Goal: Task Accomplishment & Management: Use online tool/utility

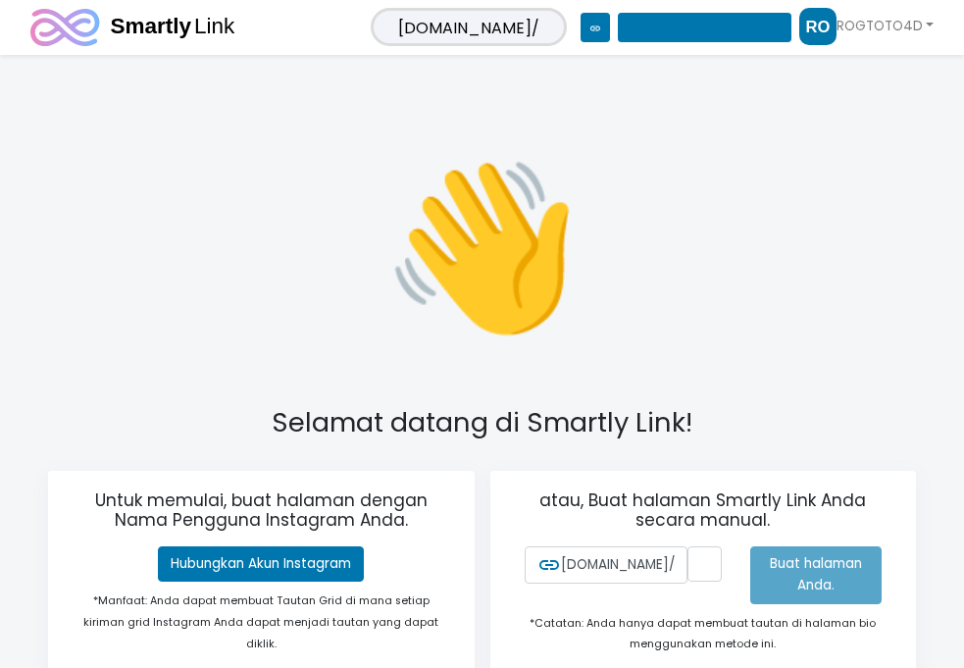
click at [750, 220] on div "👋 Selamat datang di Smartly Link! Untuk memulai, buat halaman dengan Nama Pengg…" at bounding box center [482, 404] width 964 height 681
click at [699, 565] on input "text" at bounding box center [705, 563] width 34 height 35
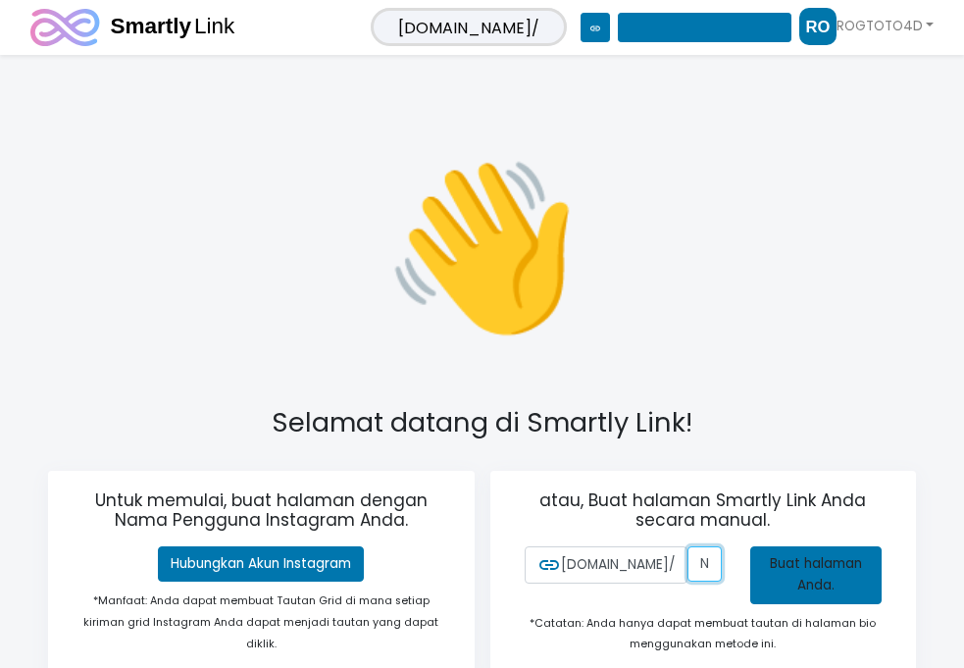
scroll to position [0, 80]
type input "rogtotogacor.com"
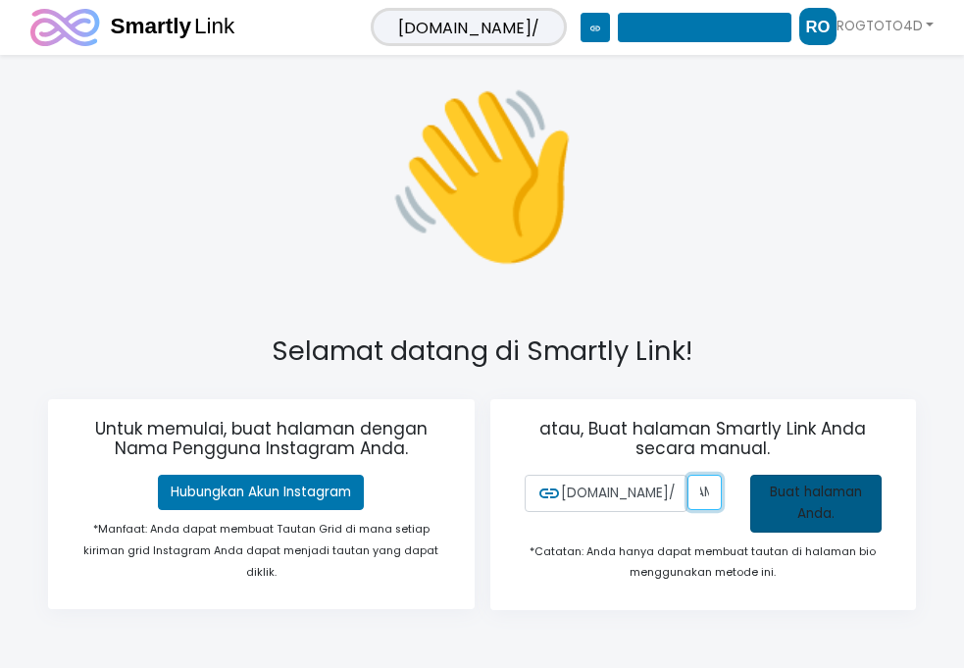
scroll to position [77, 0]
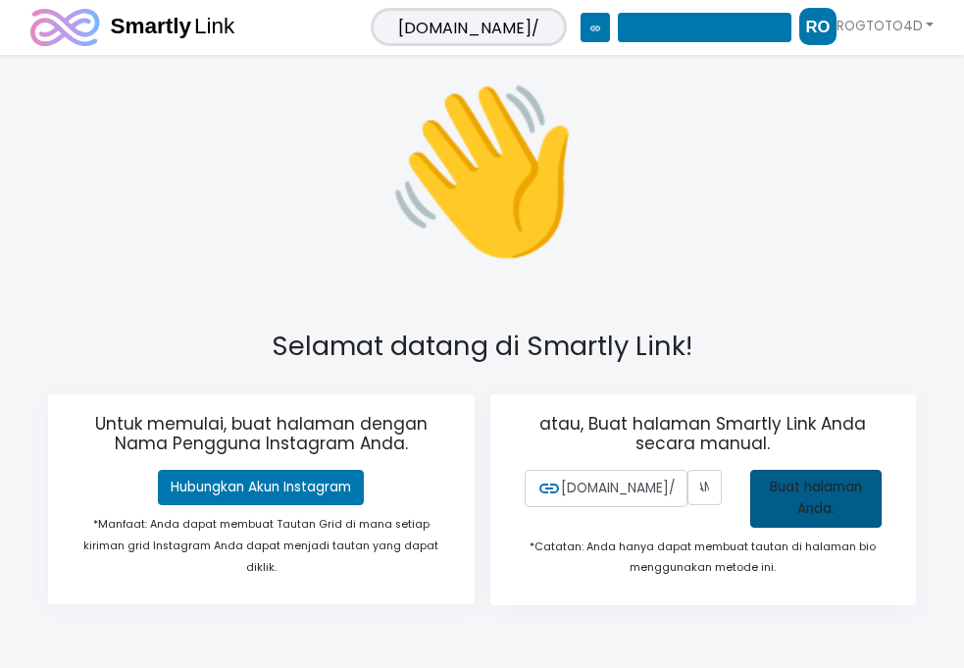
click at [813, 501] on font "Buat halaman Anda." at bounding box center [816, 498] width 92 height 40
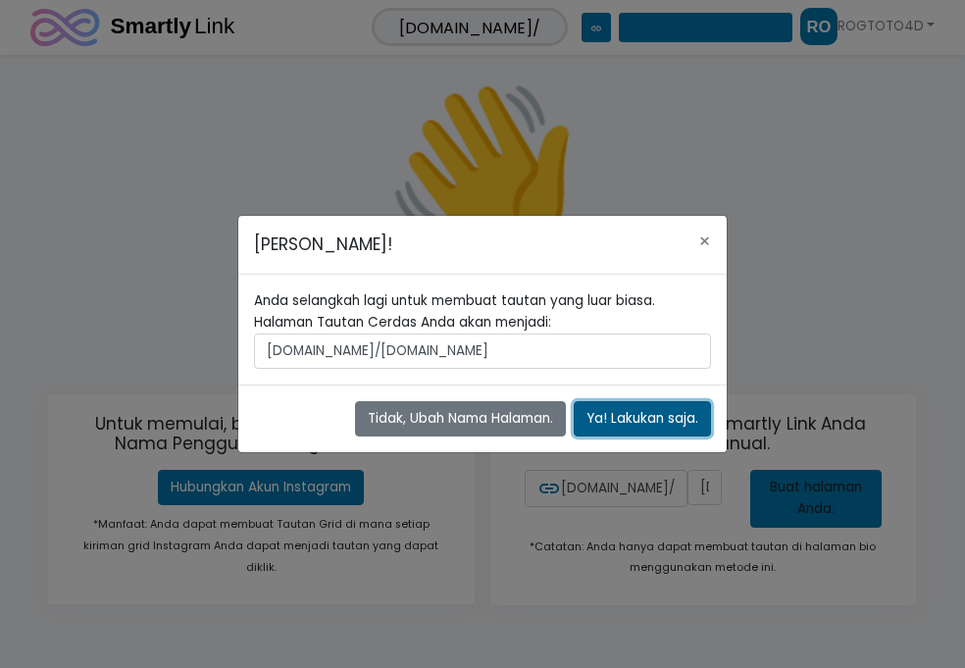
click at [634, 425] on font "Ya! Lakukan saja." at bounding box center [643, 418] width 112 height 19
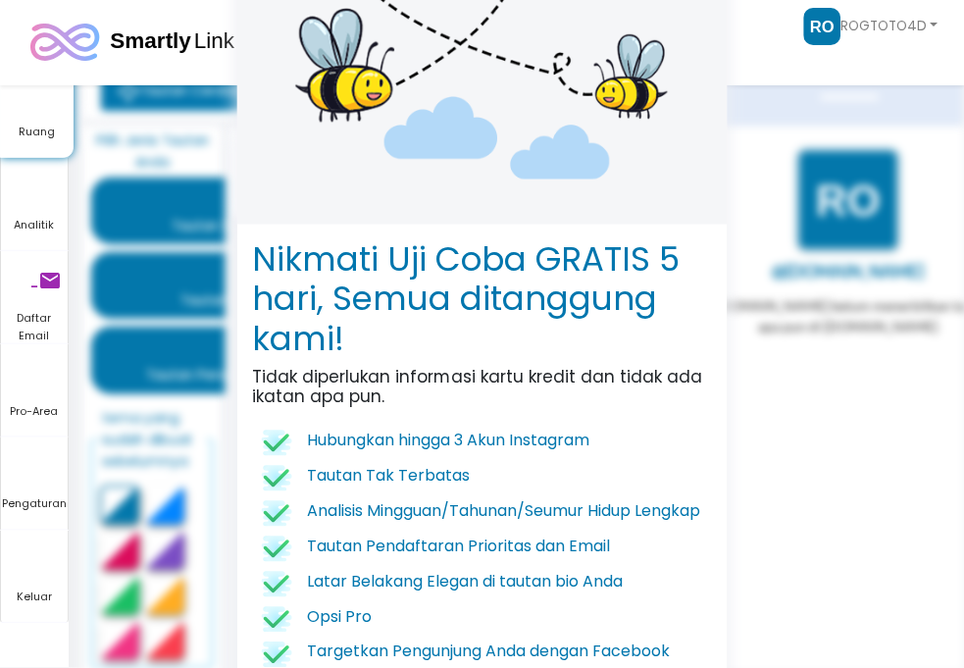
scroll to position [453, 0]
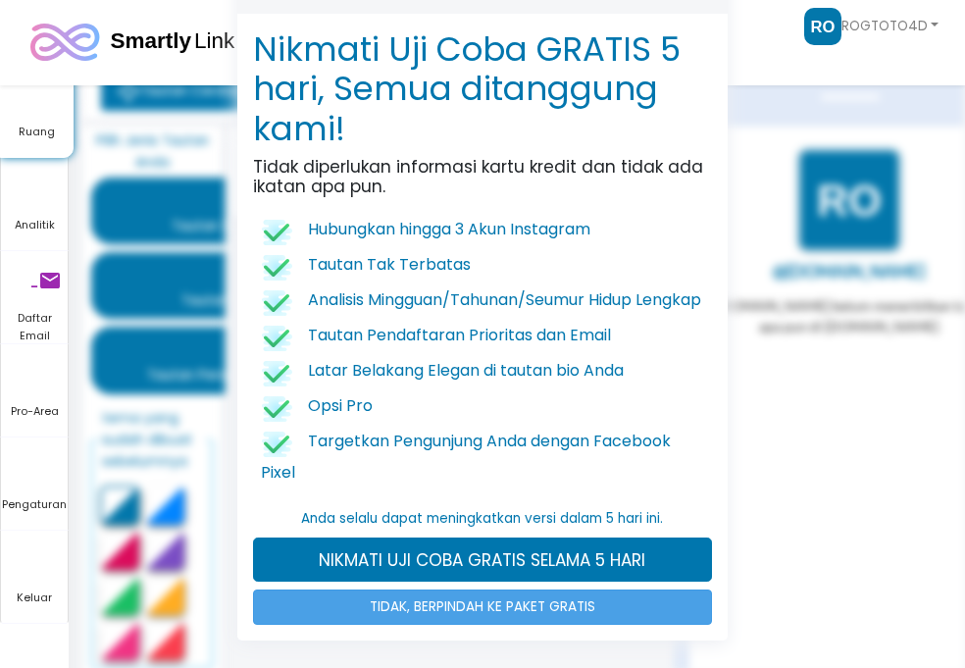
click at [569, 611] on font "TIDAK, BERPINDAH KE PAKET GRATIS" at bounding box center [483, 606] width 226 height 19
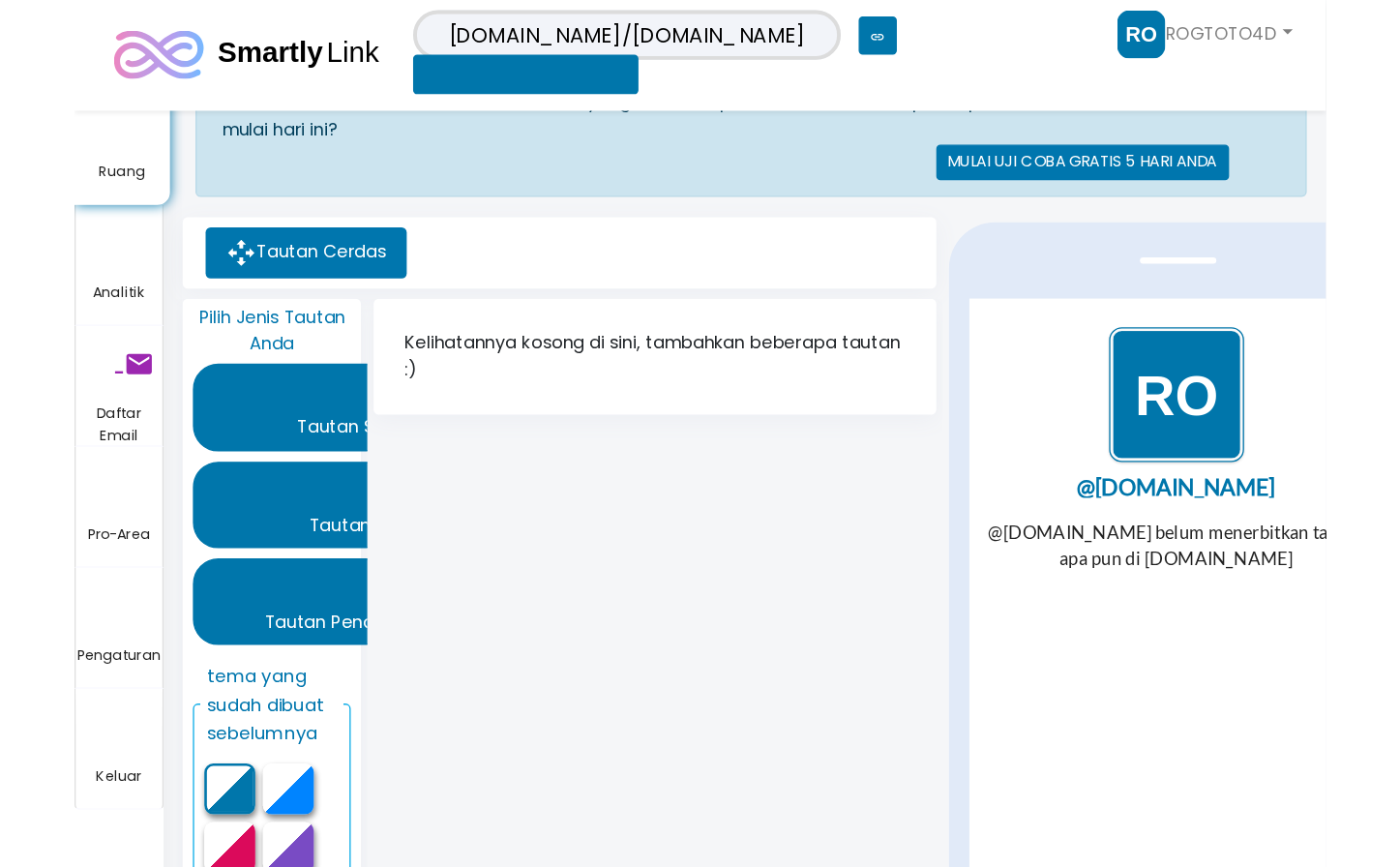
scroll to position [0, 0]
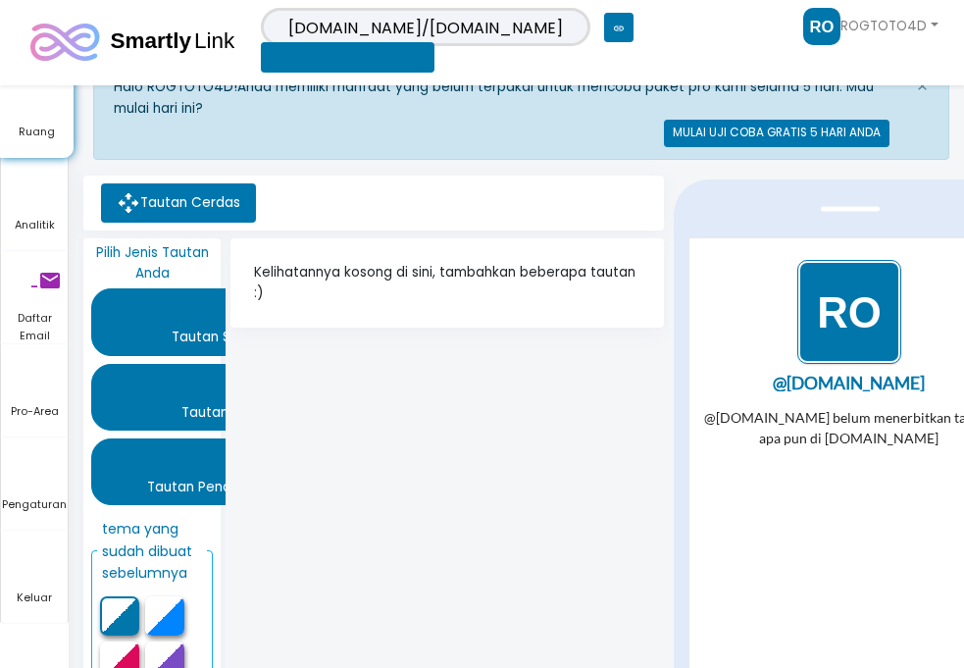
click at [664, 511] on div "Kelihatannya kosong di sini, tambahkan beberapa tautan :)" at bounding box center [447, 542] width 442 height 608
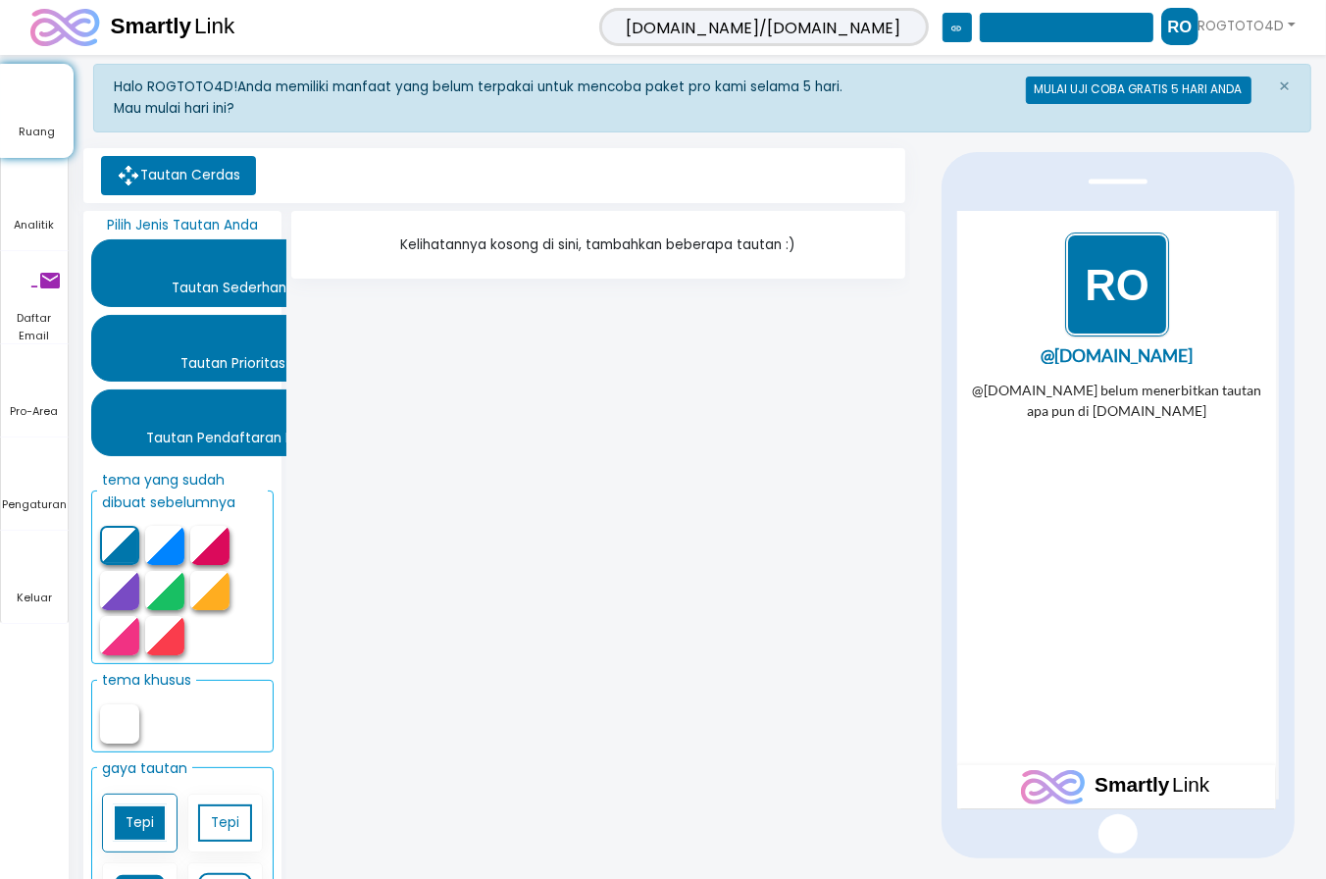
click at [645, 262] on div "Kelihatannya kosong di sini, tambahkan beberapa tautan :)" at bounding box center [598, 245] width 614 height 69
click at [964, 388] on font "@[DOMAIN_NAME] belum menerbitkan tautan apa pun di [DOMAIN_NAME]" at bounding box center [1115, 399] width 289 height 37
click at [964, 382] on font "@[DOMAIN_NAME] belum menerbitkan tautan apa pun di [DOMAIN_NAME]" at bounding box center [1115, 399] width 289 height 37
click at [964, 385] on font "@[DOMAIN_NAME] belum menerbitkan tautan apa pun di [DOMAIN_NAME]" at bounding box center [1115, 399] width 289 height 37
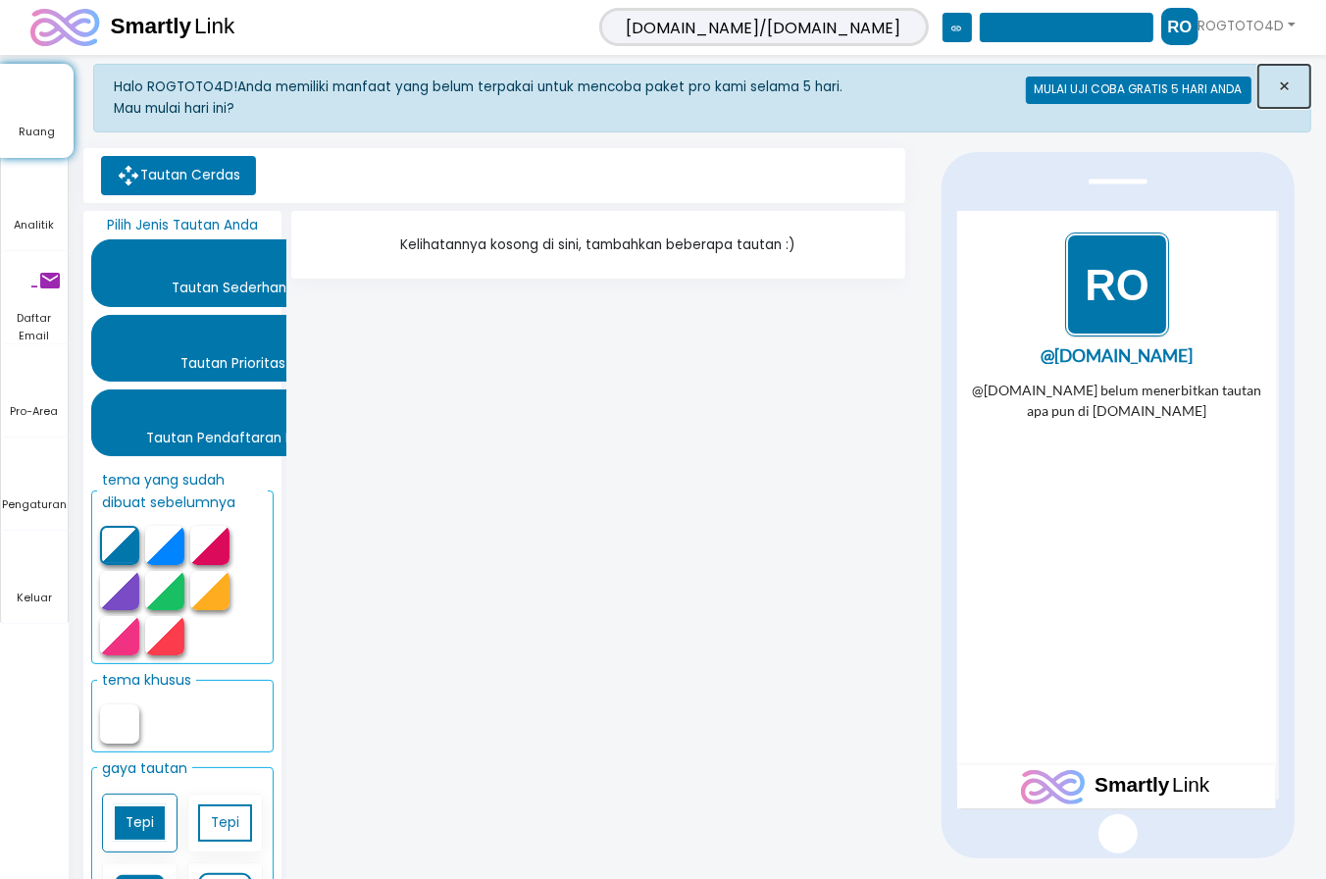
click at [964, 81] on font "×" at bounding box center [1284, 86] width 13 height 27
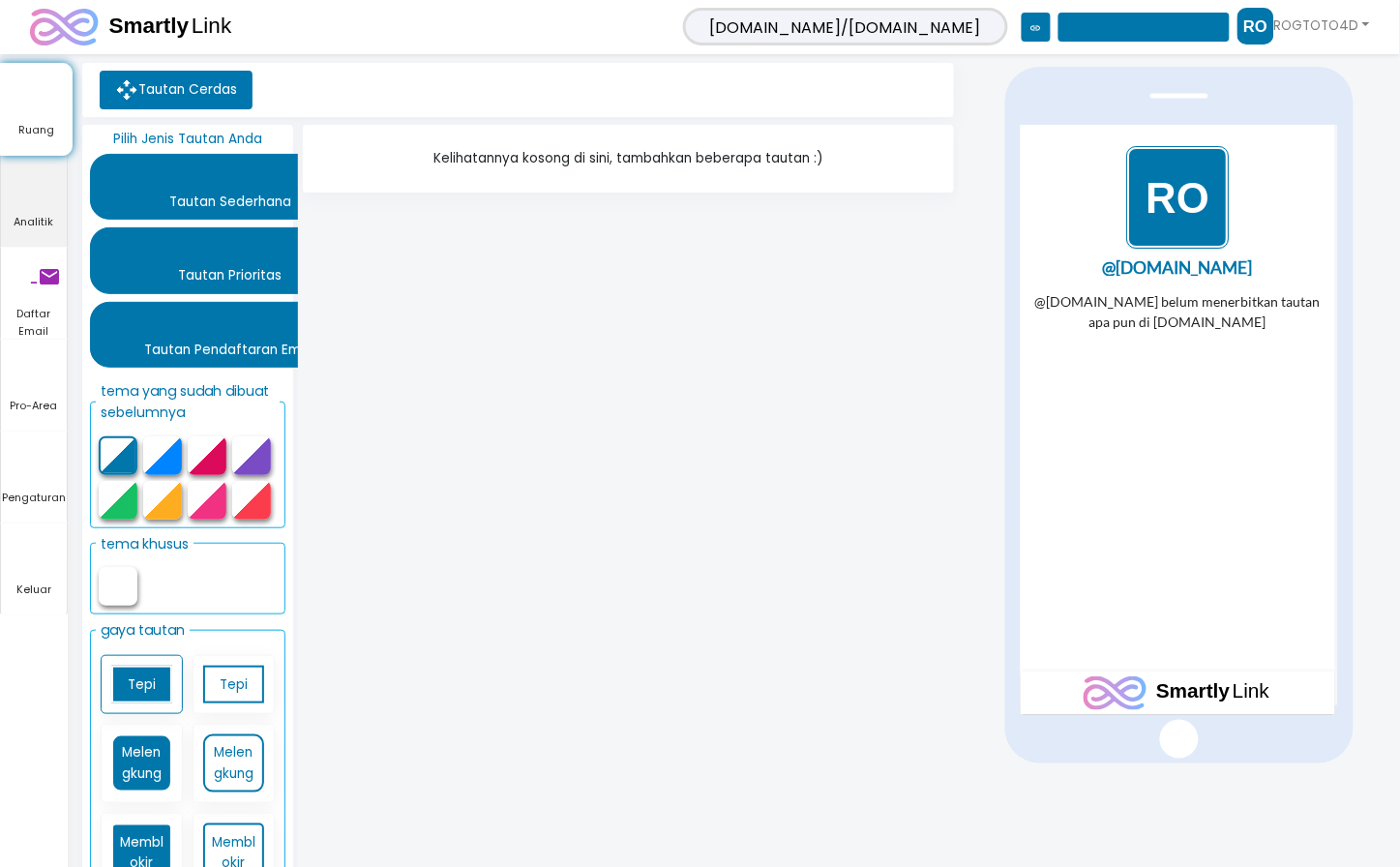
click at [200, 170] on icon "garis waktu" at bounding box center [119, 184] width 238 height 58
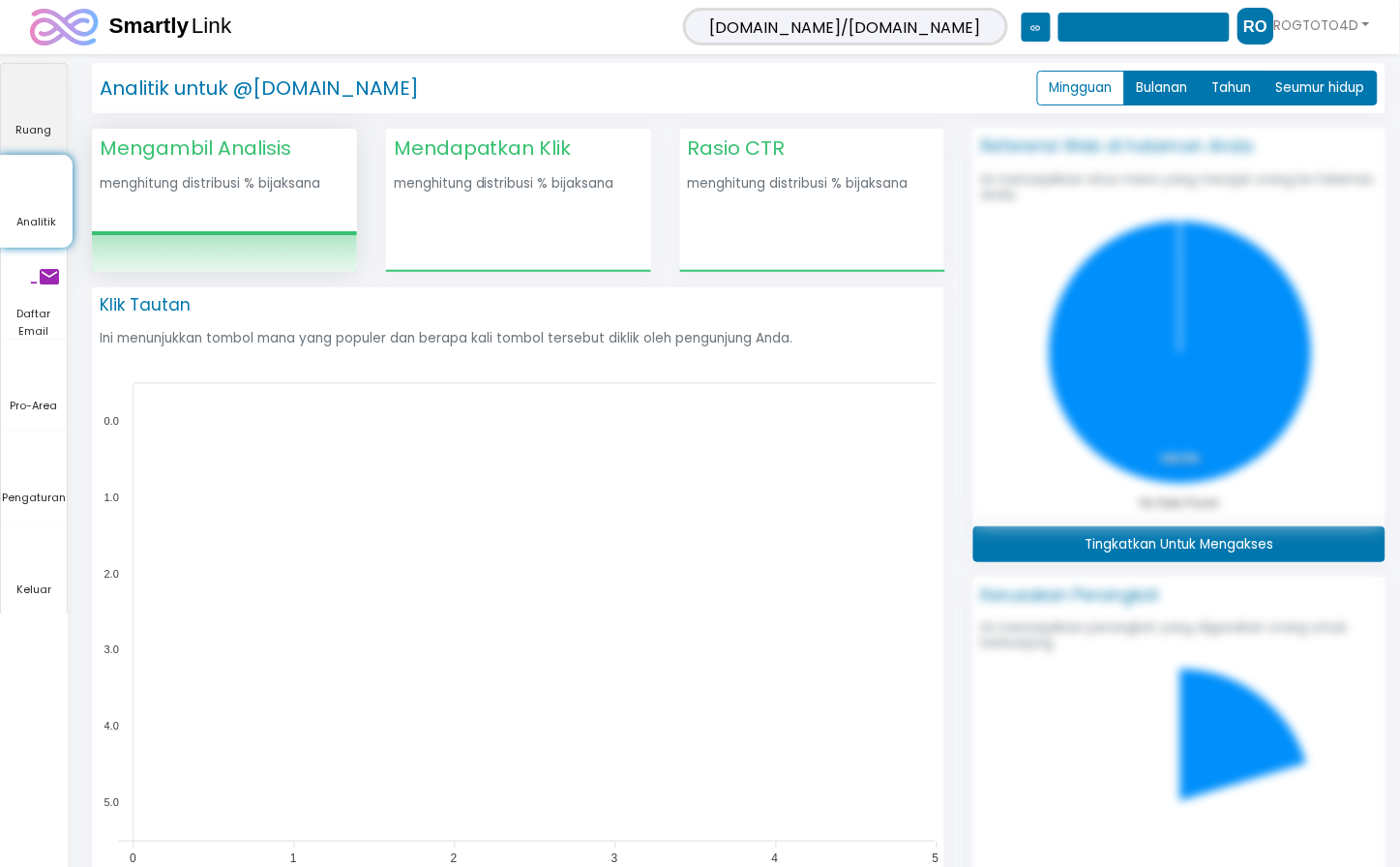
scroll to position [307, 441]
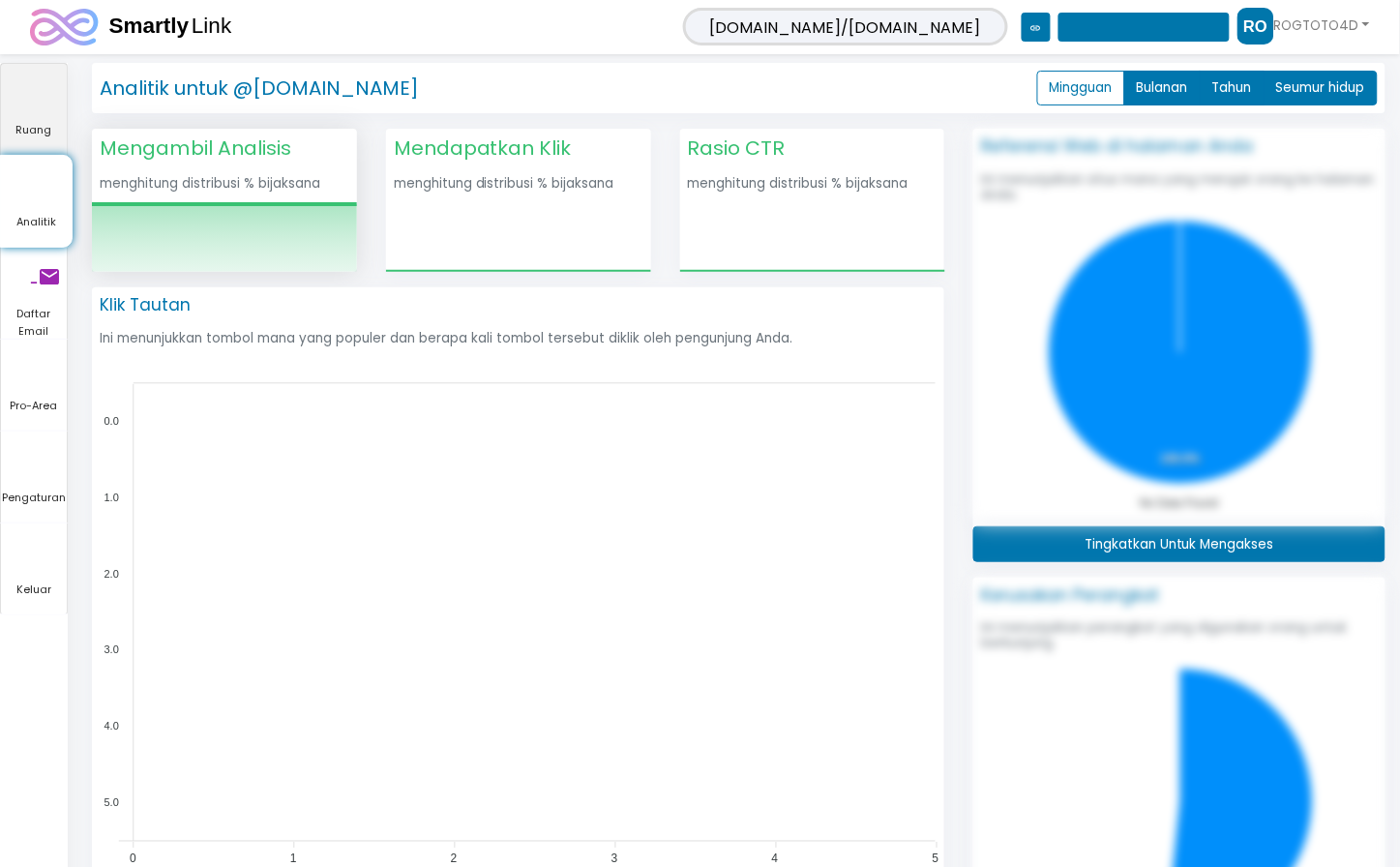
click at [48, 123] on font "Ruang" at bounding box center [35, 130] width 35 height 16
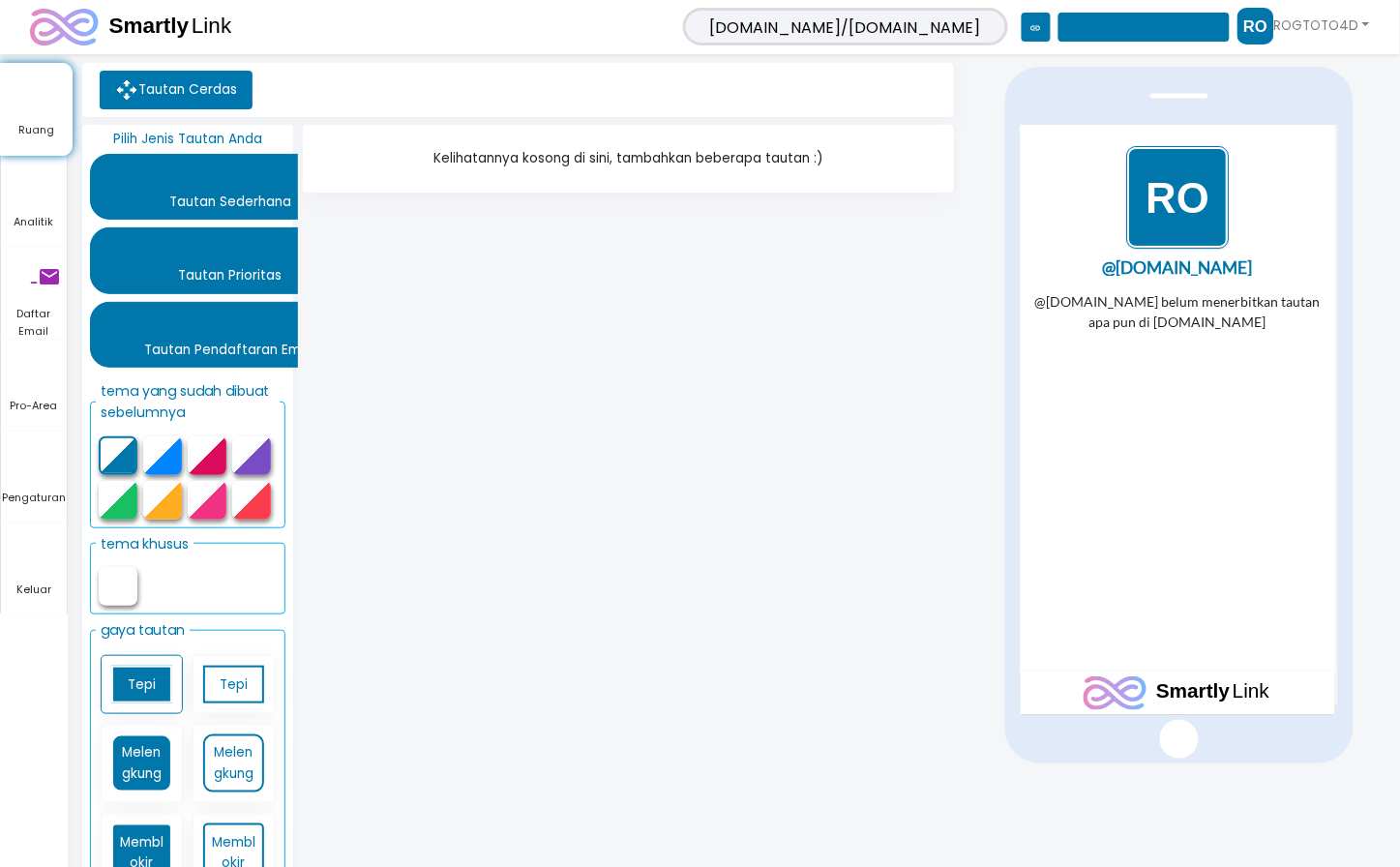
click at [950, 223] on img "1 / 1" at bounding box center [1177, 196] width 103 height 103
click at [781, 167] on font "Kelihatannya kosong di sini, tambahkan beberapa tautan :)" at bounding box center [628, 158] width 389 height 19
click at [950, 30] on font "salinan konten" at bounding box center [1144, 29] width 154 height 12
click at [950, 27] on font "link" at bounding box center [1036, 29] width 12 height 12
click at [950, 31] on font "ROGTOTO4D" at bounding box center [1316, 26] width 85 height 19
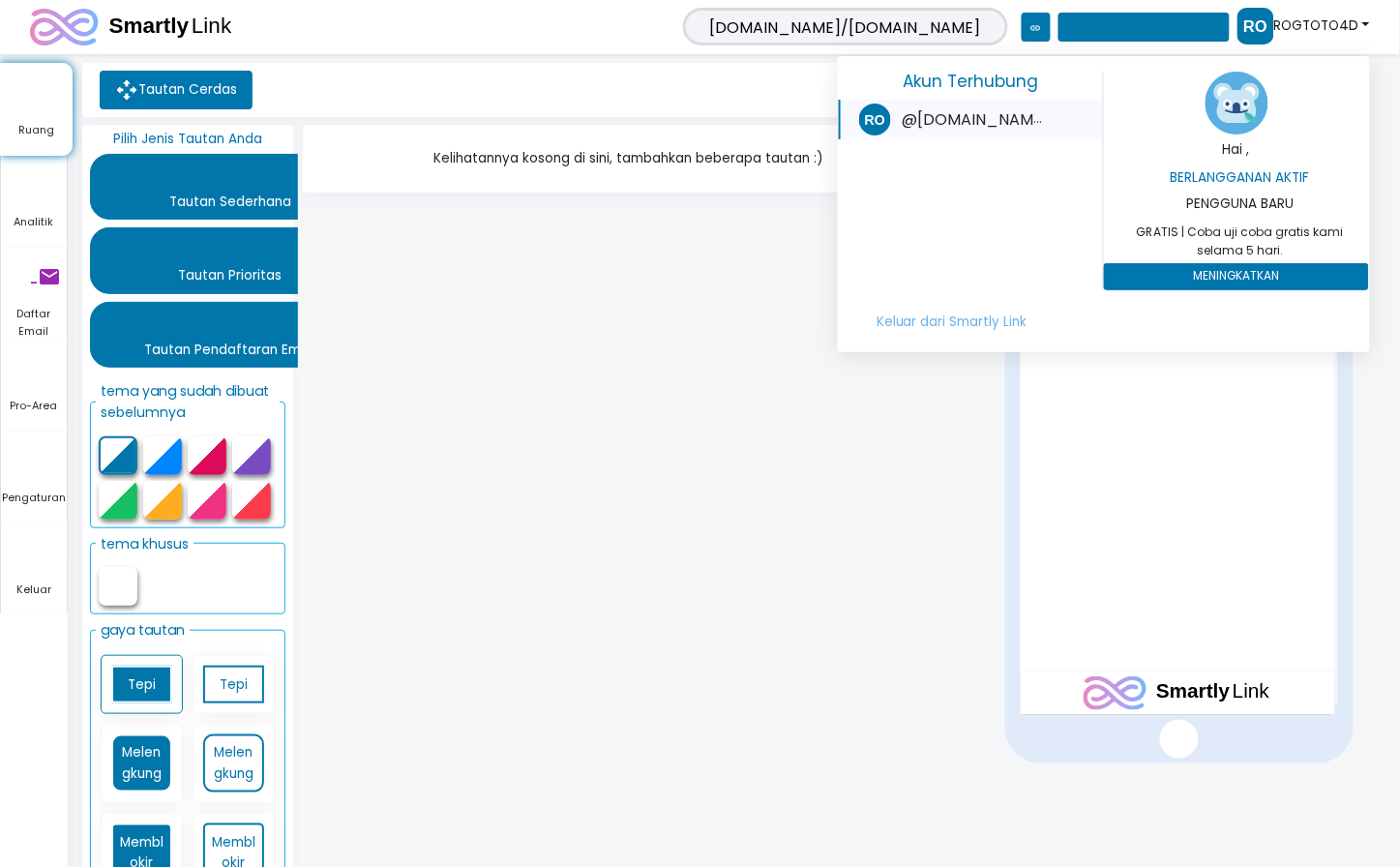
click at [913, 118] on font "keluar_ke_aplikasi" at bounding box center [875, 119] width 418 height 24
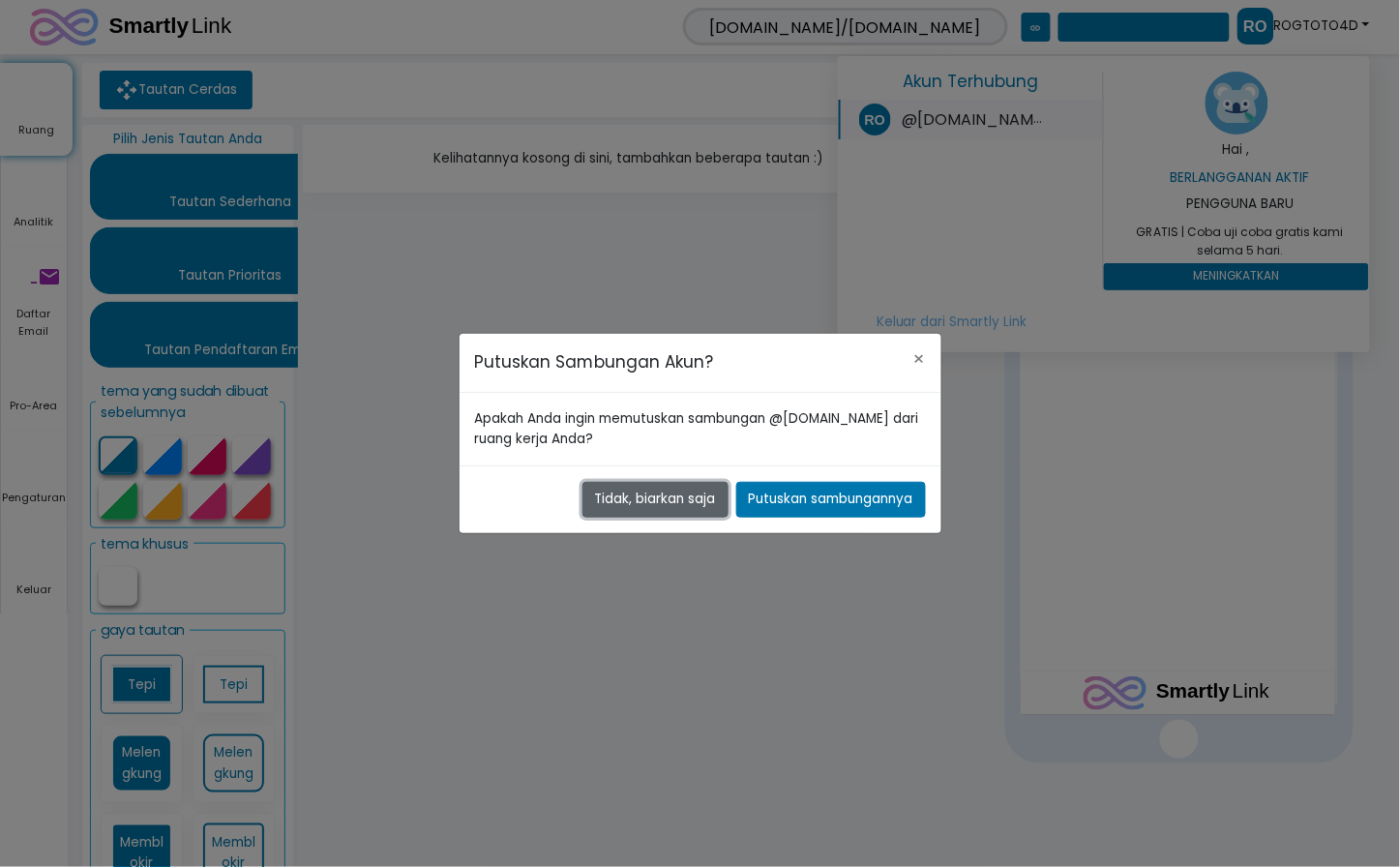
drag, startPoint x: 665, startPoint y: 507, endPoint x: 803, endPoint y: 468, distance: 143.4
click at [684, 598] on div "Putuskan Sambungan Akun? × Apakah Anda ingin memutuskan sambungan @rogtotogacor…" at bounding box center [700, 433] width 1400 height 867
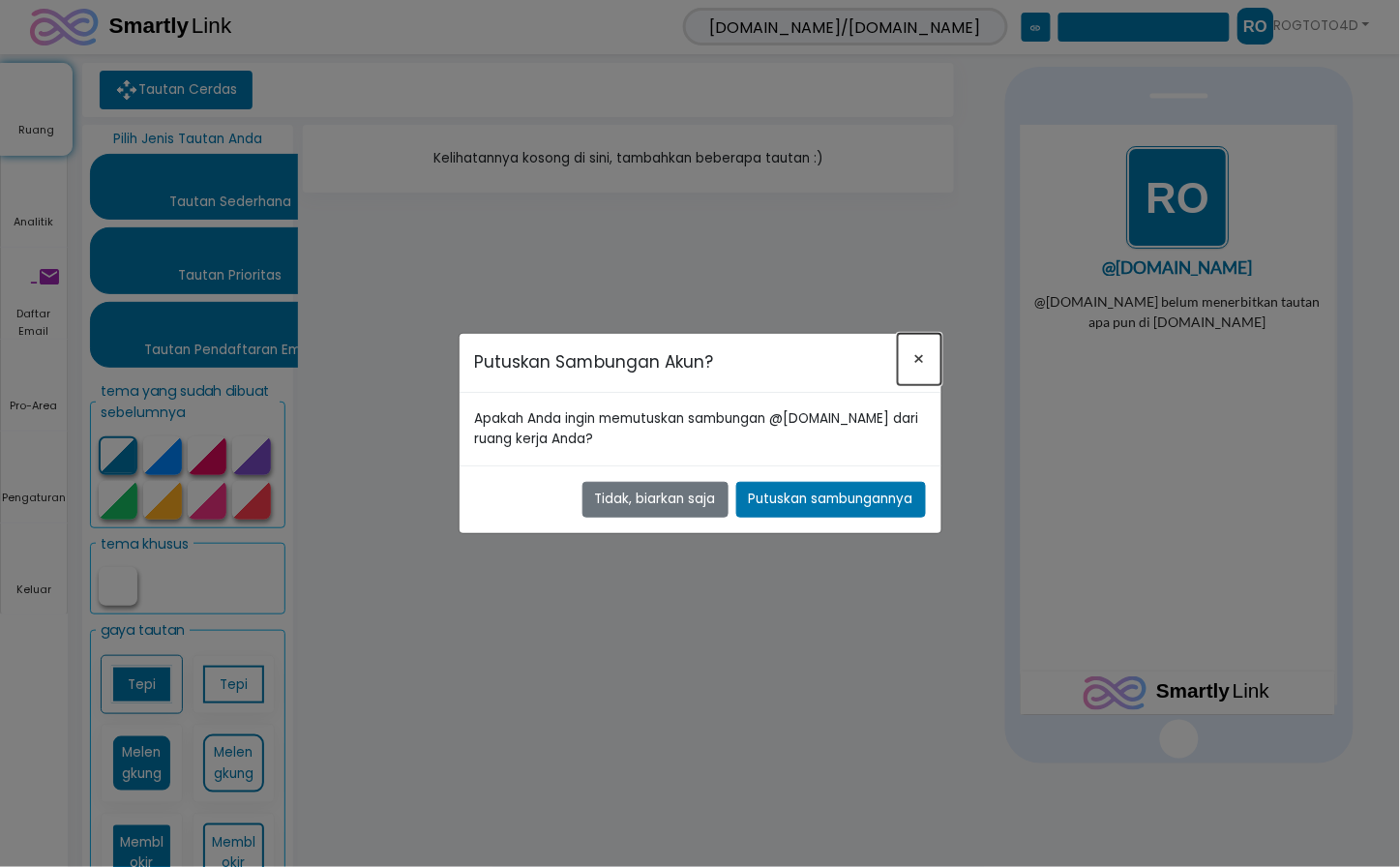
click at [915, 365] on font "×" at bounding box center [919, 358] width 13 height 27
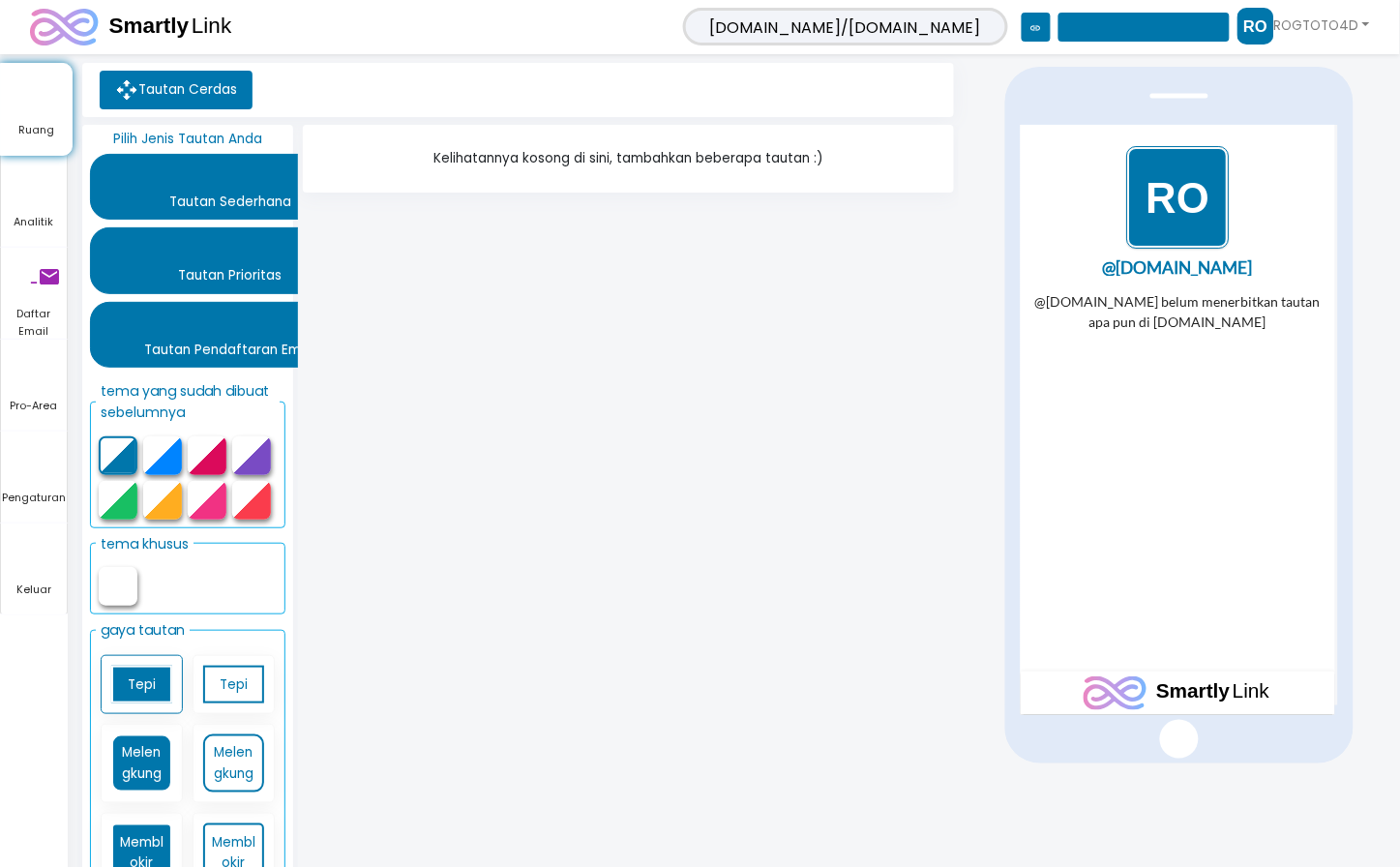
click at [890, 265] on div "Kelihatannya kosong di sini, tambahkan beberapa tautan :)" at bounding box center [628, 519] width 661 height 787
click at [693, 145] on div "Kelihatannya kosong di sini, tambahkan beberapa tautan :)" at bounding box center [628, 159] width 651 height 68
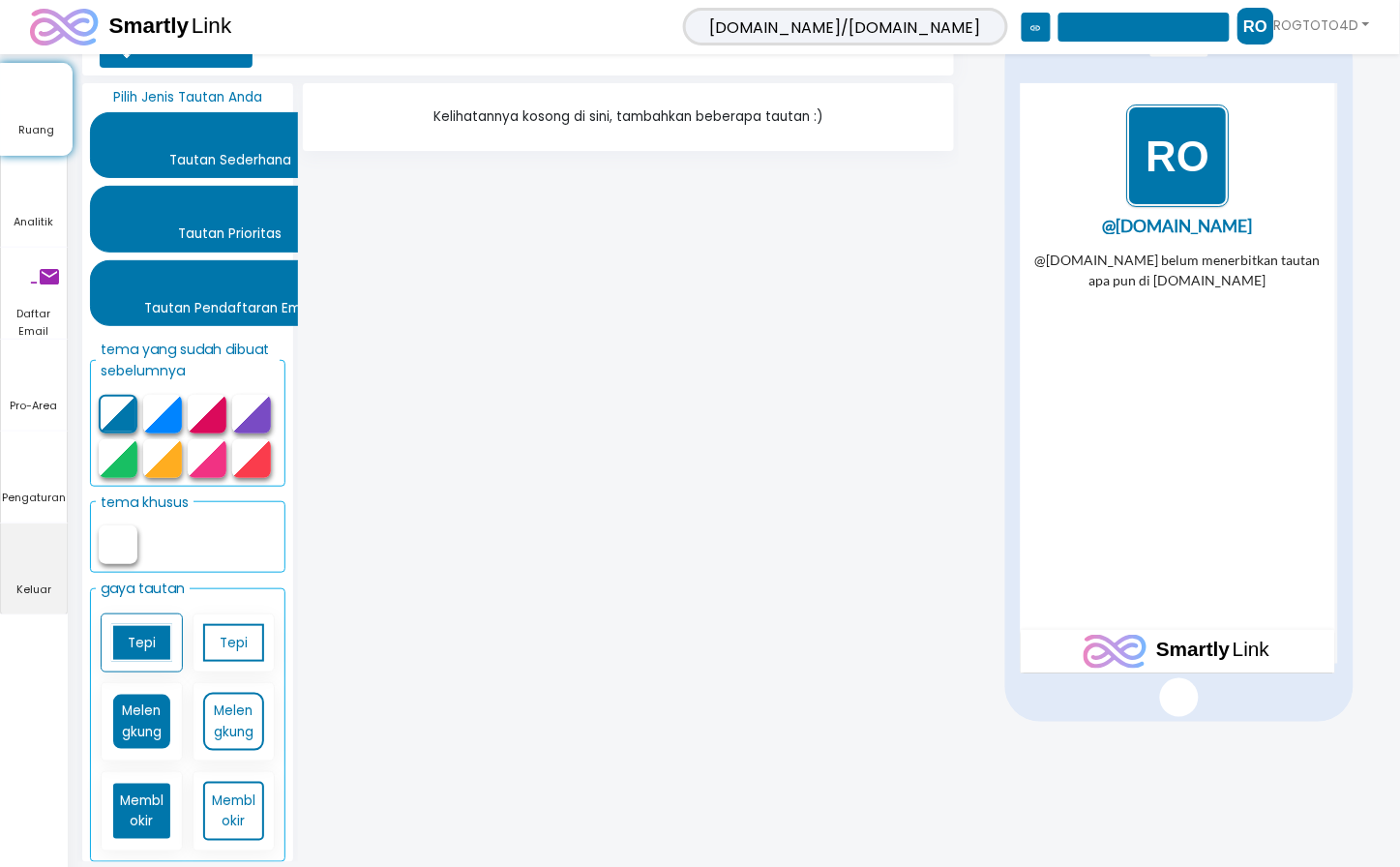
scroll to position [42, 0]
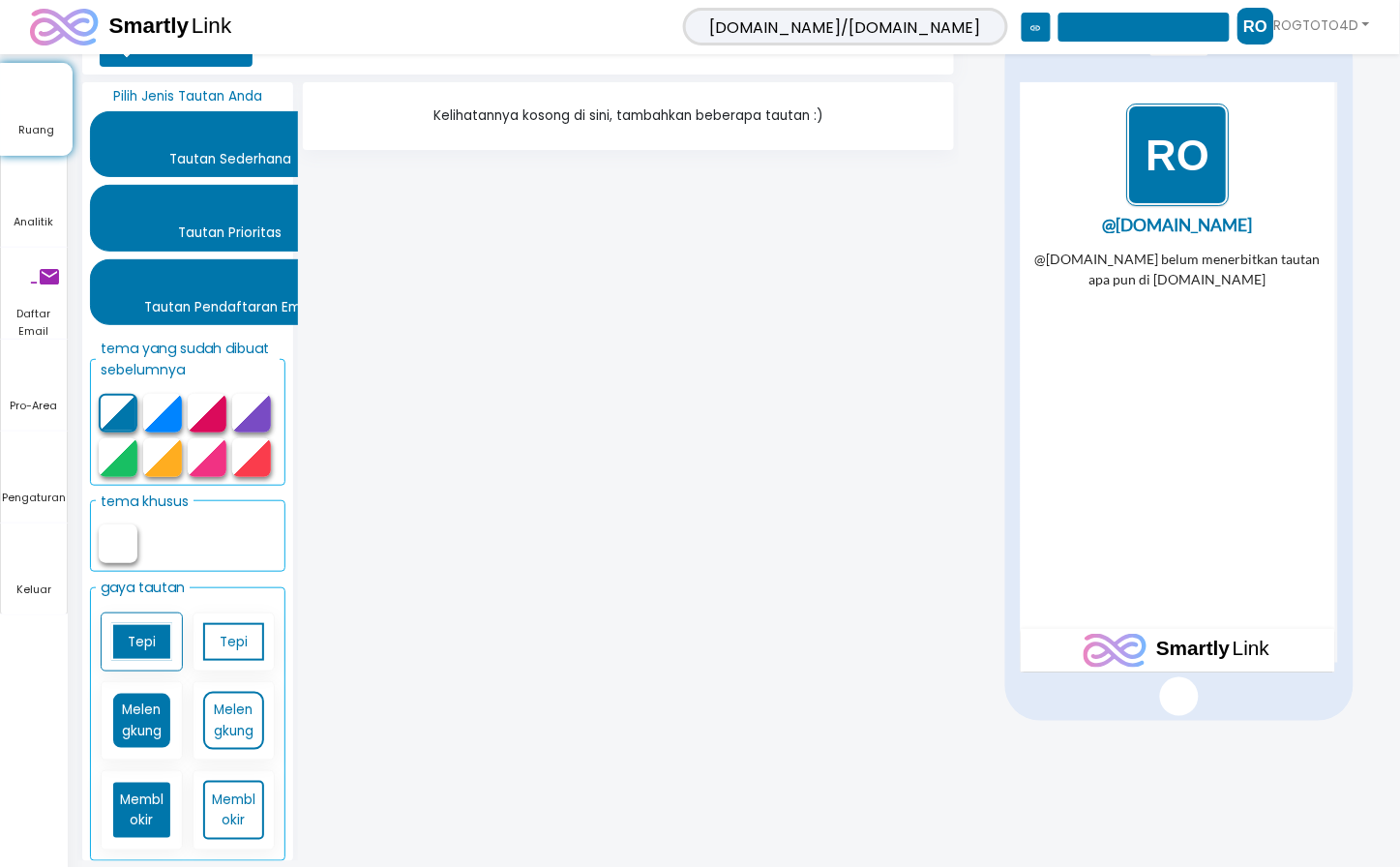
click at [950, 209] on center "@rogtotogacor.com @rogtotogacor.com belum menerbitkan tautan apa pun di smartly…" at bounding box center [1177, 293] width 304 height 382
click at [43, 505] on span "Pengaturan" at bounding box center [34, 498] width 66 height 18
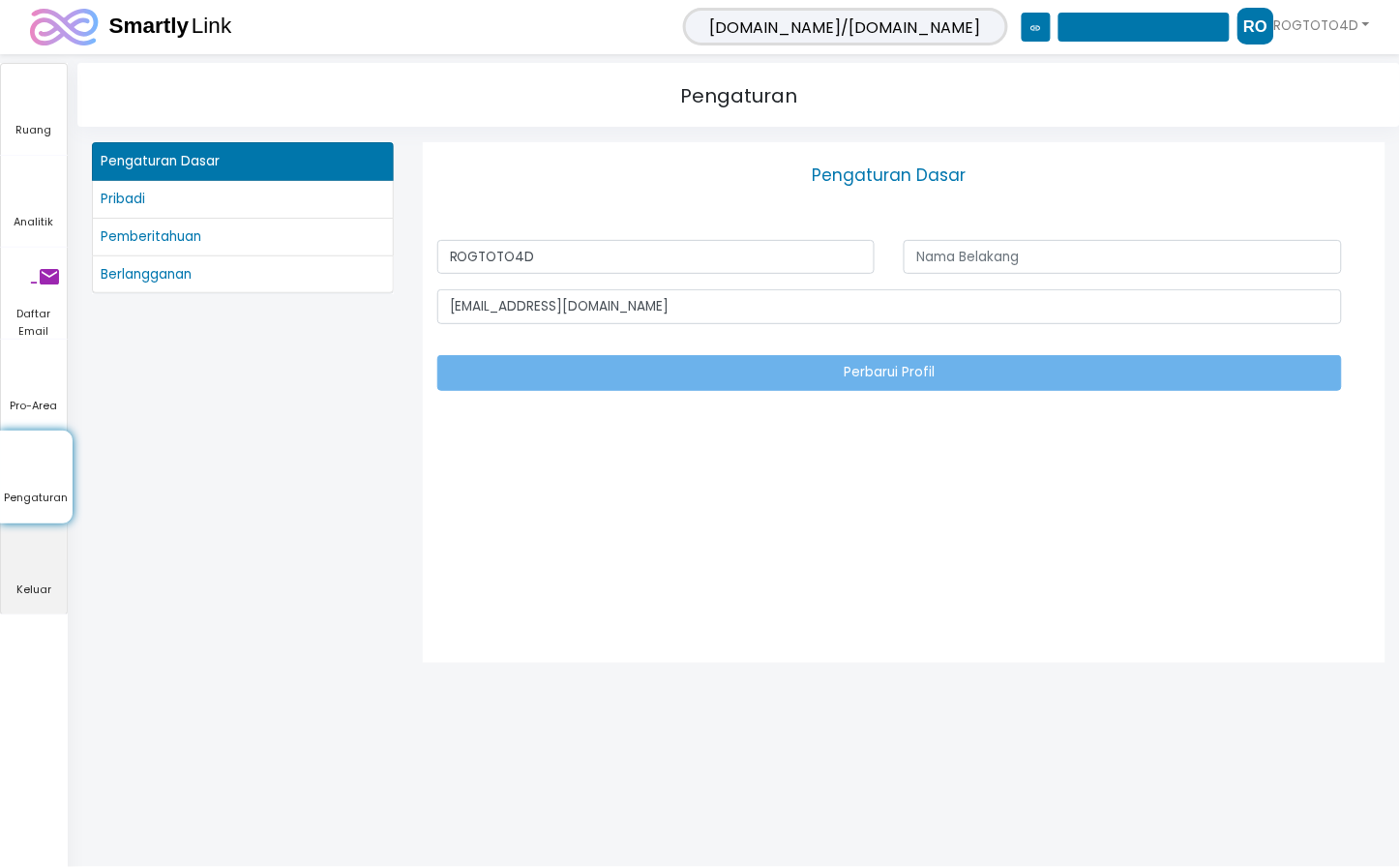
click at [42, 565] on icon "keluar_ke_aplikasi" at bounding box center [210, 552] width 418 height 58
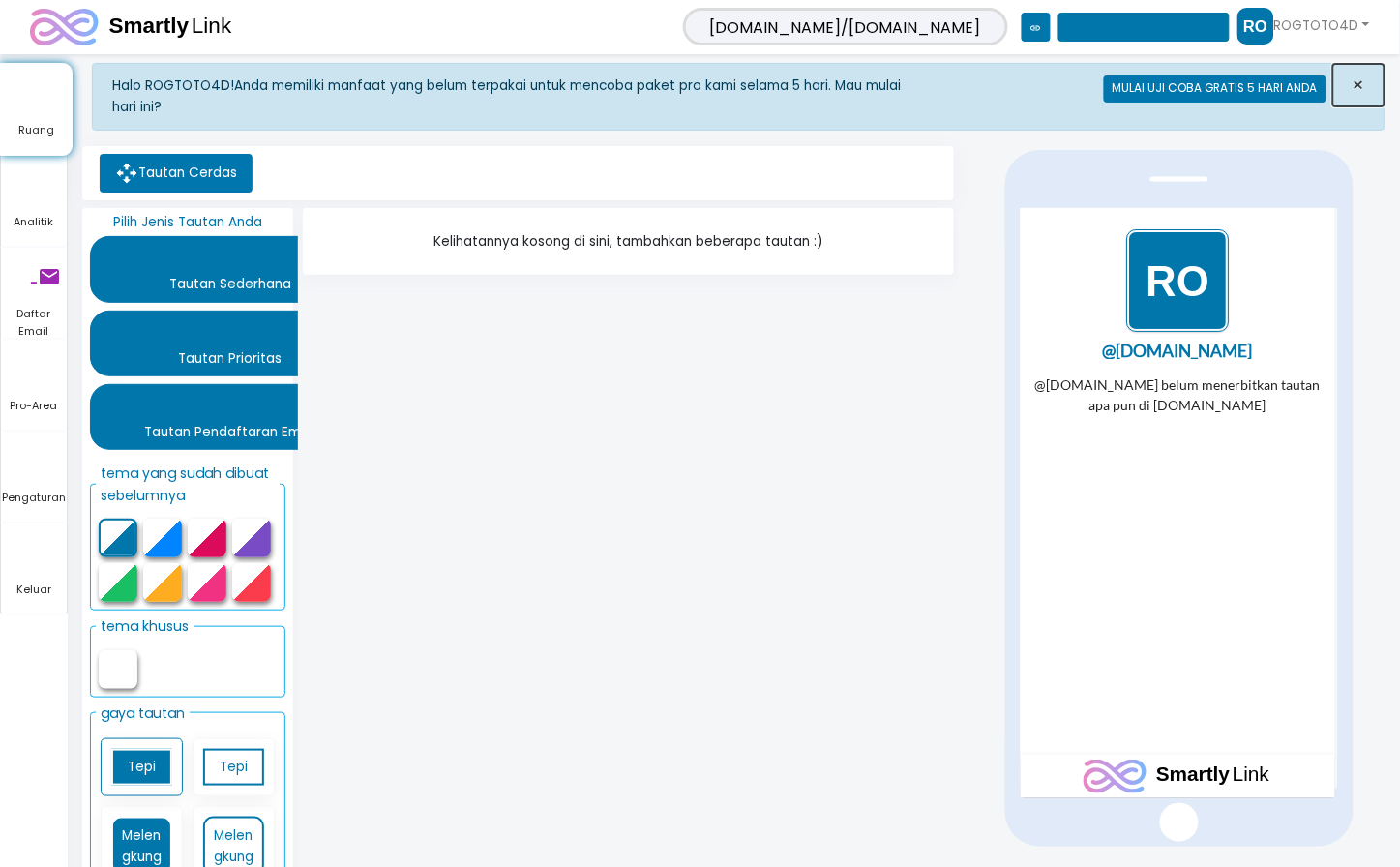
click at [1360, 83] on font "×" at bounding box center [1359, 85] width 13 height 27
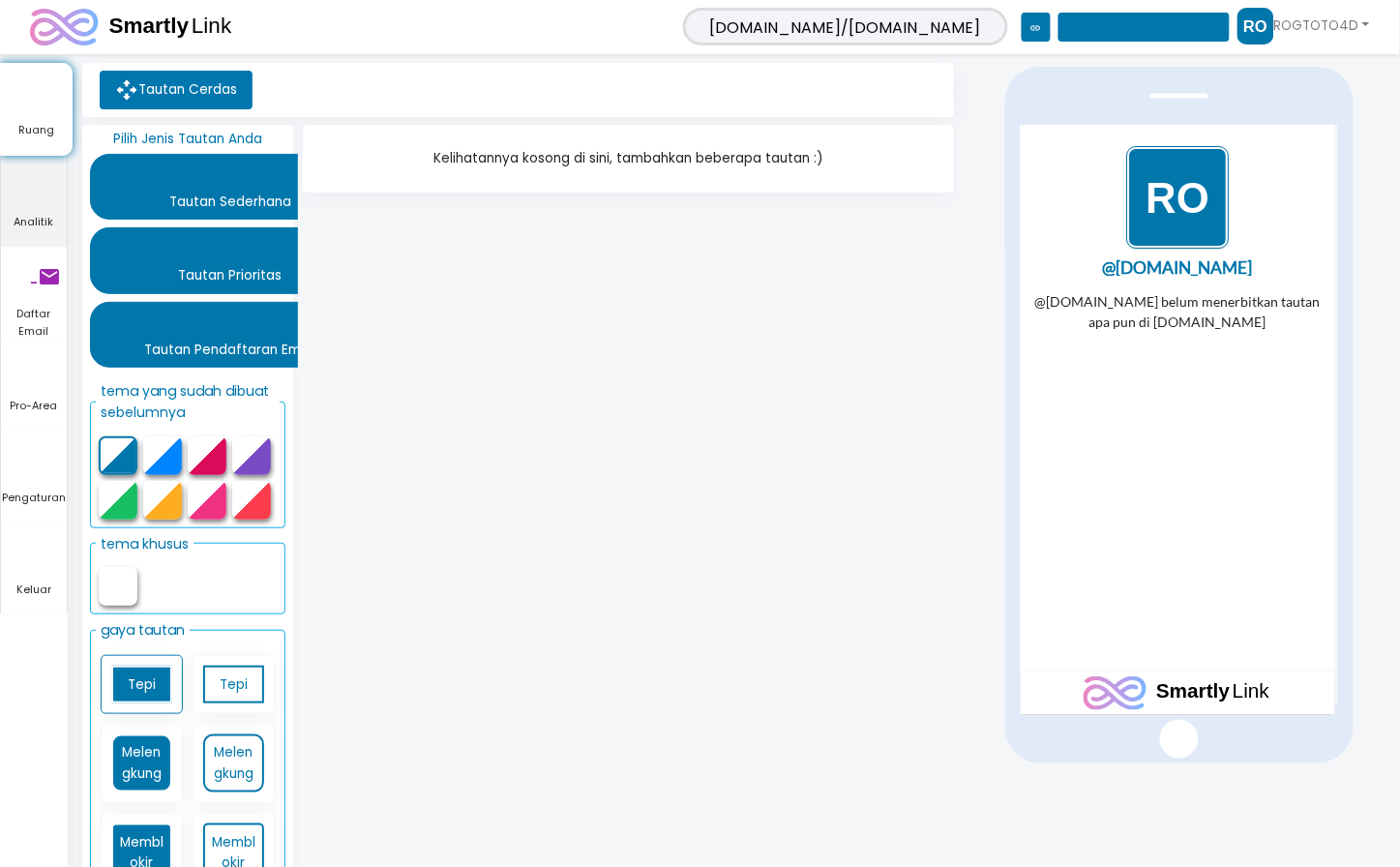
click at [181, 204] on icon "garis waktu" at bounding box center [119, 184] width 238 height 58
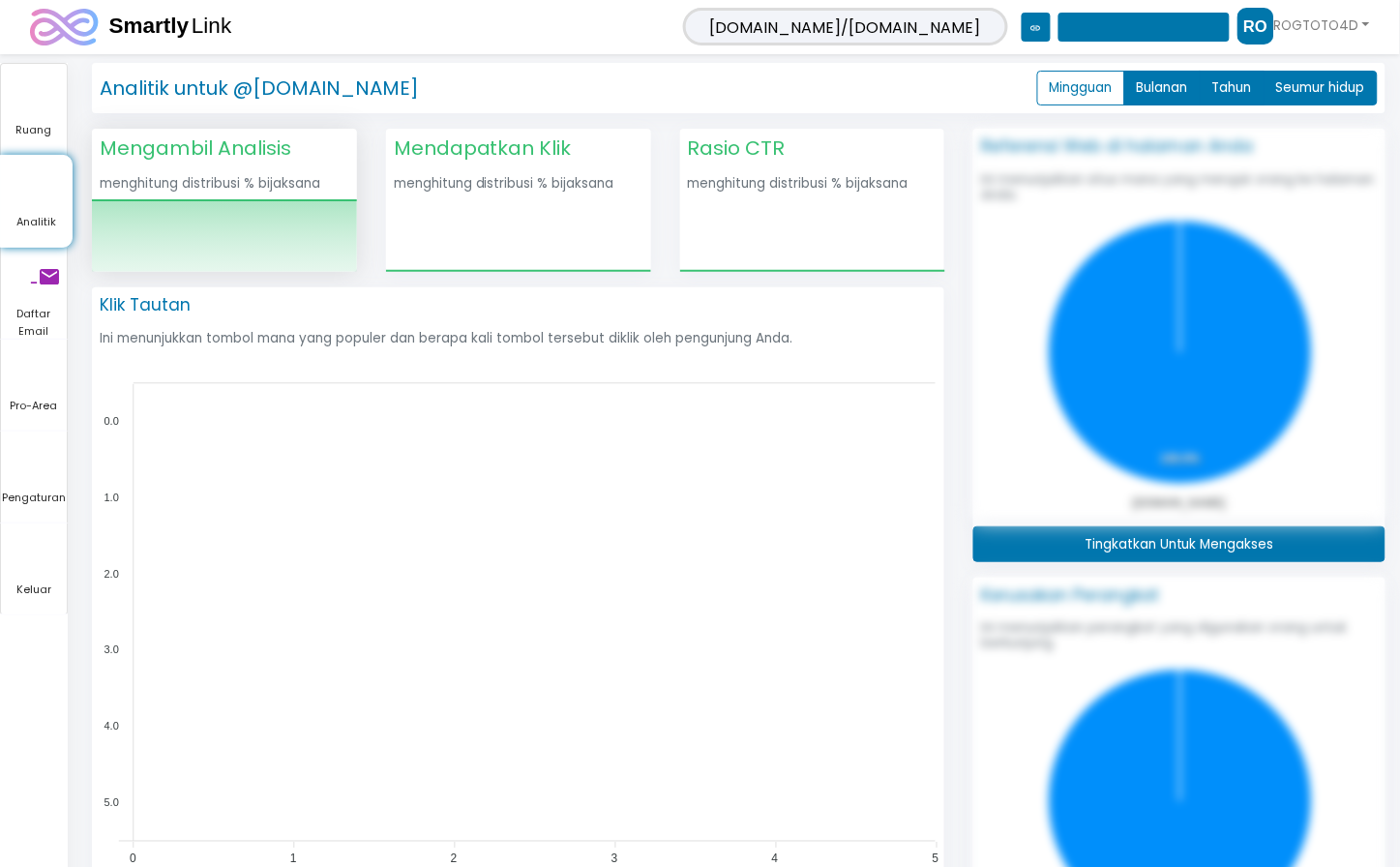
click at [544, 139] on font "Mendapatkan Klik" at bounding box center [482, 147] width 178 height 27
click at [53, 130] on span "Ruang" at bounding box center [34, 131] width 66 height 18
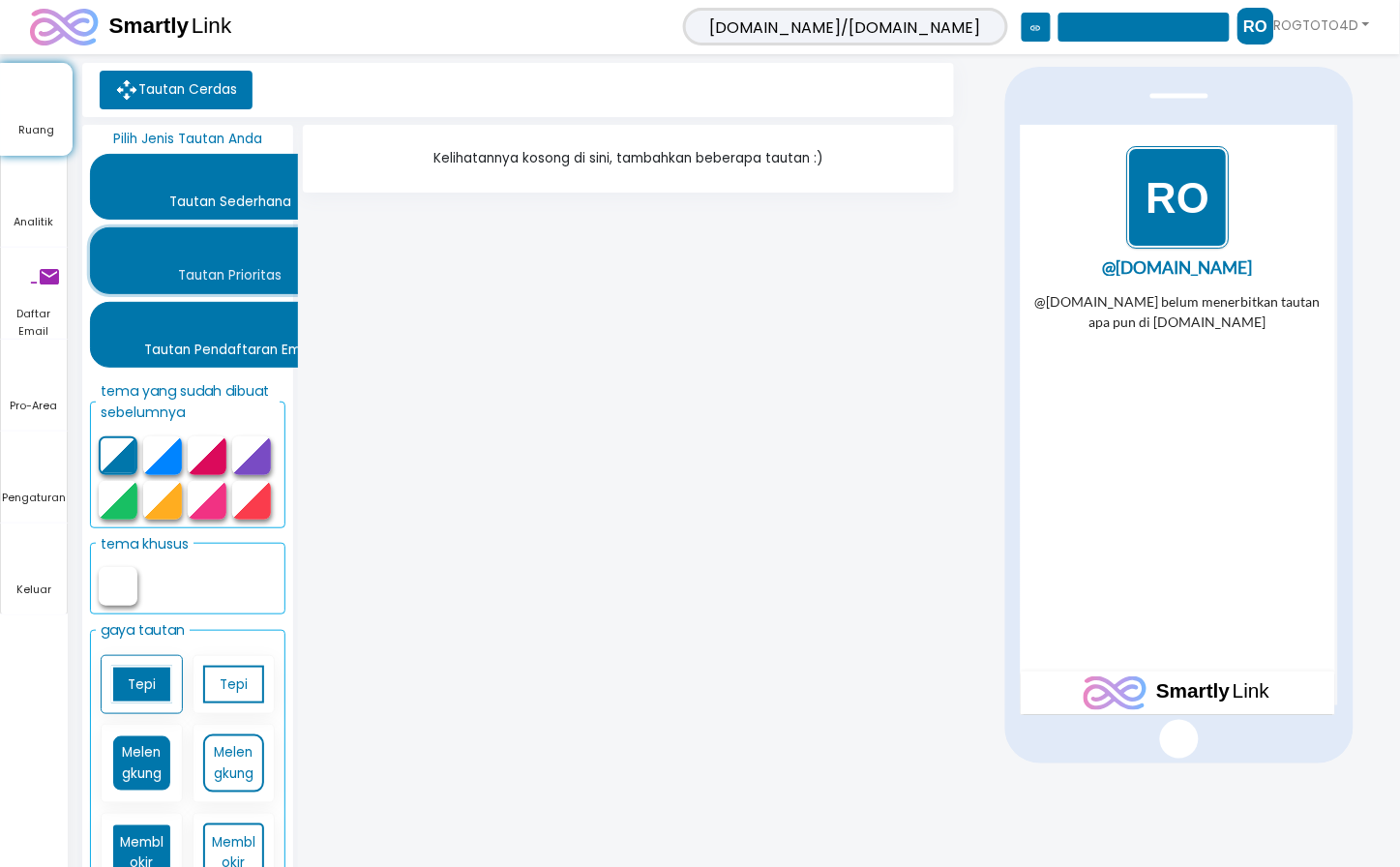
click at [210, 257] on font "menambahkan" at bounding box center [230, 253] width 255 height 24
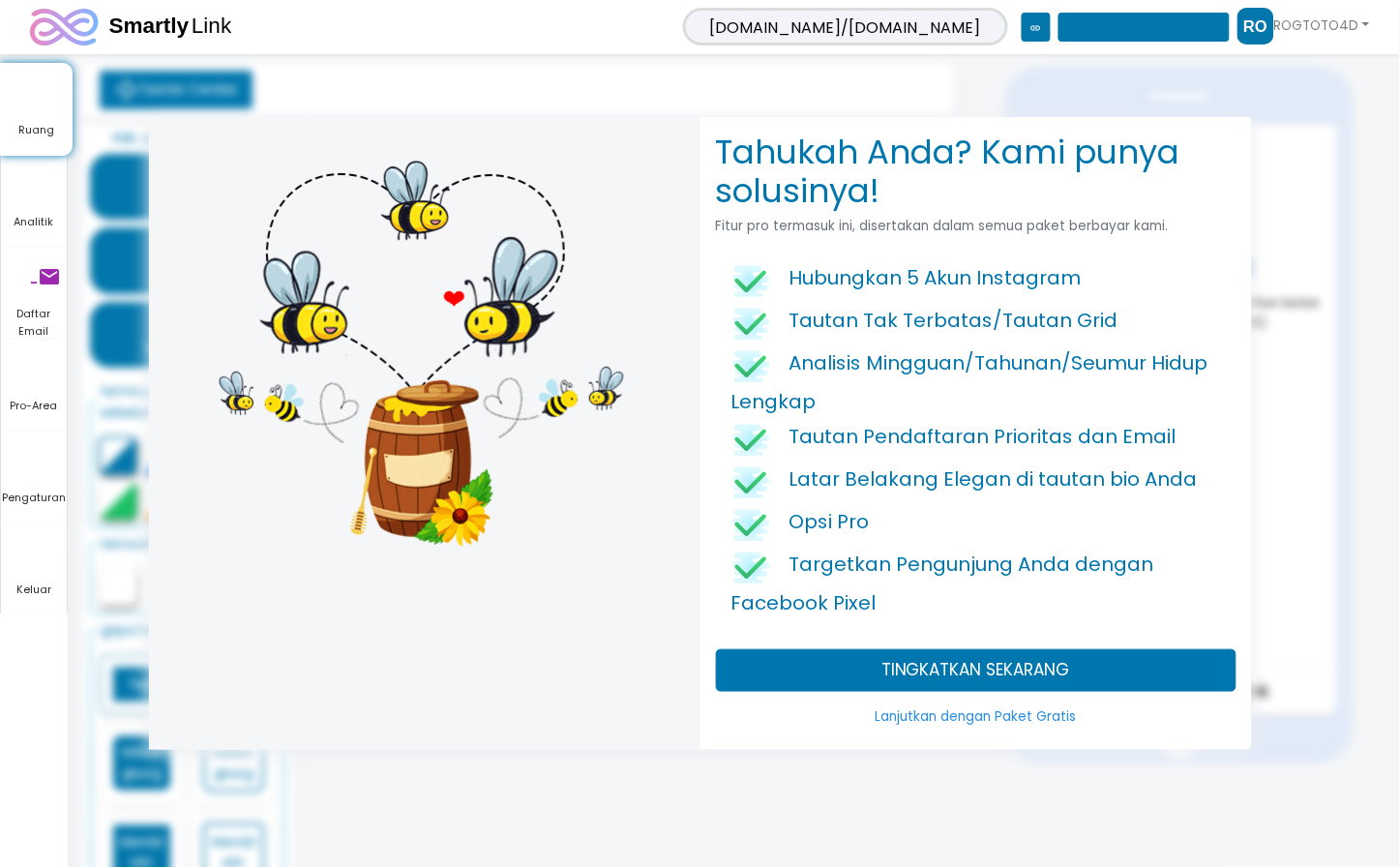
click at [1030, 720] on font "Lanjutkan dengan Paket Gratis" at bounding box center [976, 717] width 201 height 19
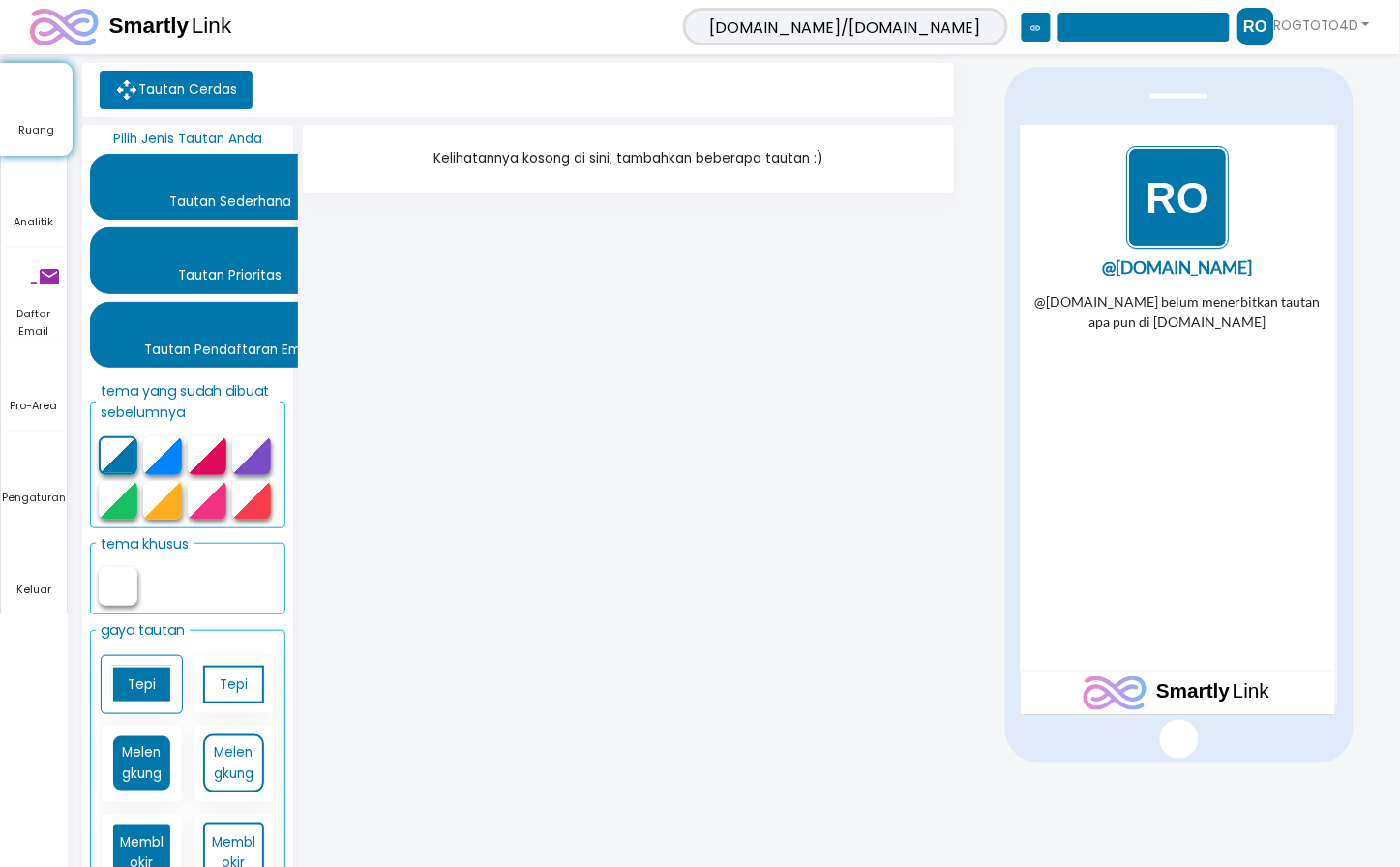
click at [535, 170] on div "Kelihatannya kosong di sini, tambahkan beberapa tautan :)" at bounding box center [628, 159] width 651 height 68
click at [797, 165] on font "Kelihatannya kosong di sini, tambahkan beberapa tautan :)" at bounding box center [628, 158] width 389 height 19
click at [213, 338] on font "menambahkan" at bounding box center [230, 327] width 255 height 24
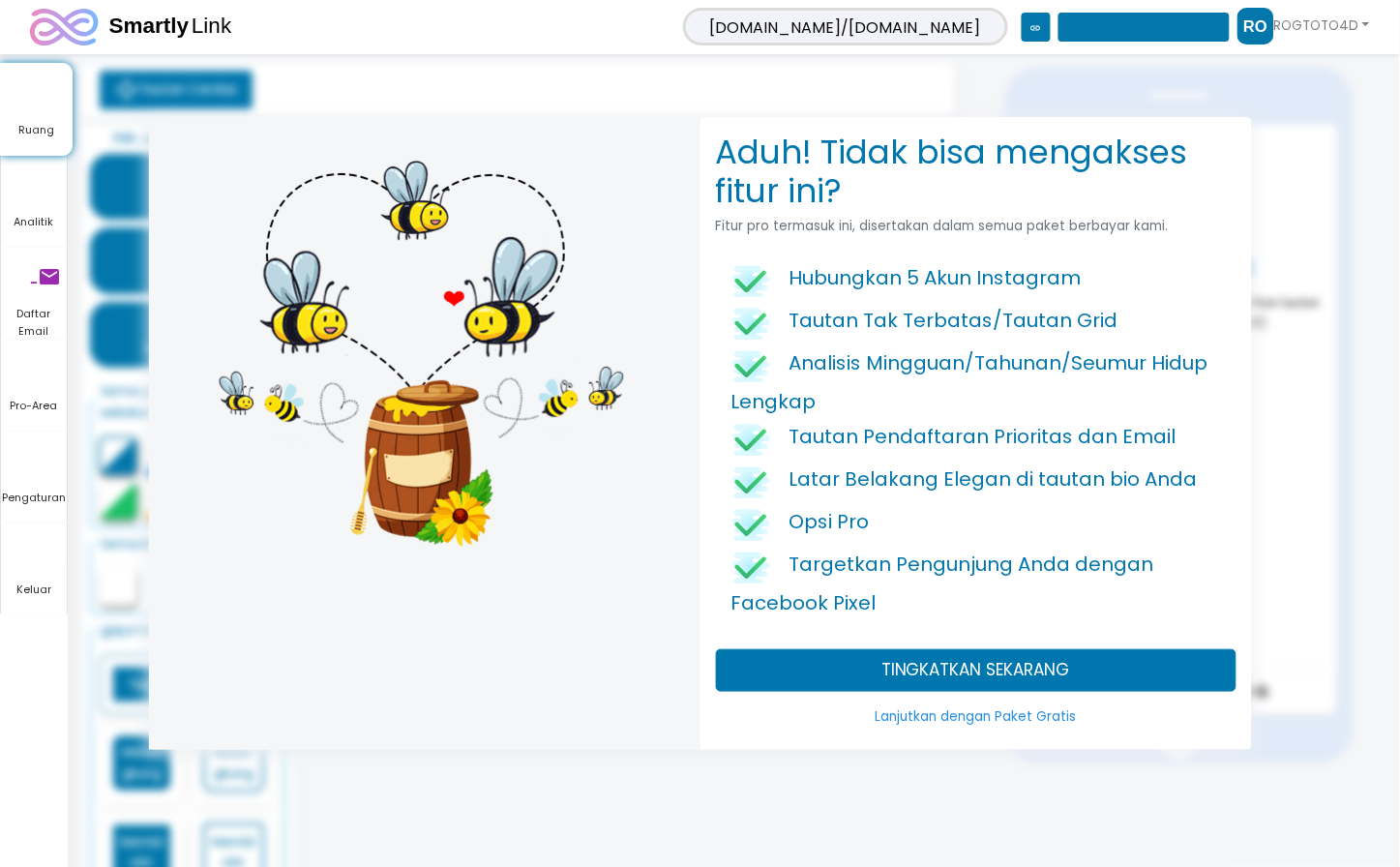
click at [1006, 720] on font "Lanjutkan dengan Paket Gratis" at bounding box center [976, 717] width 201 height 19
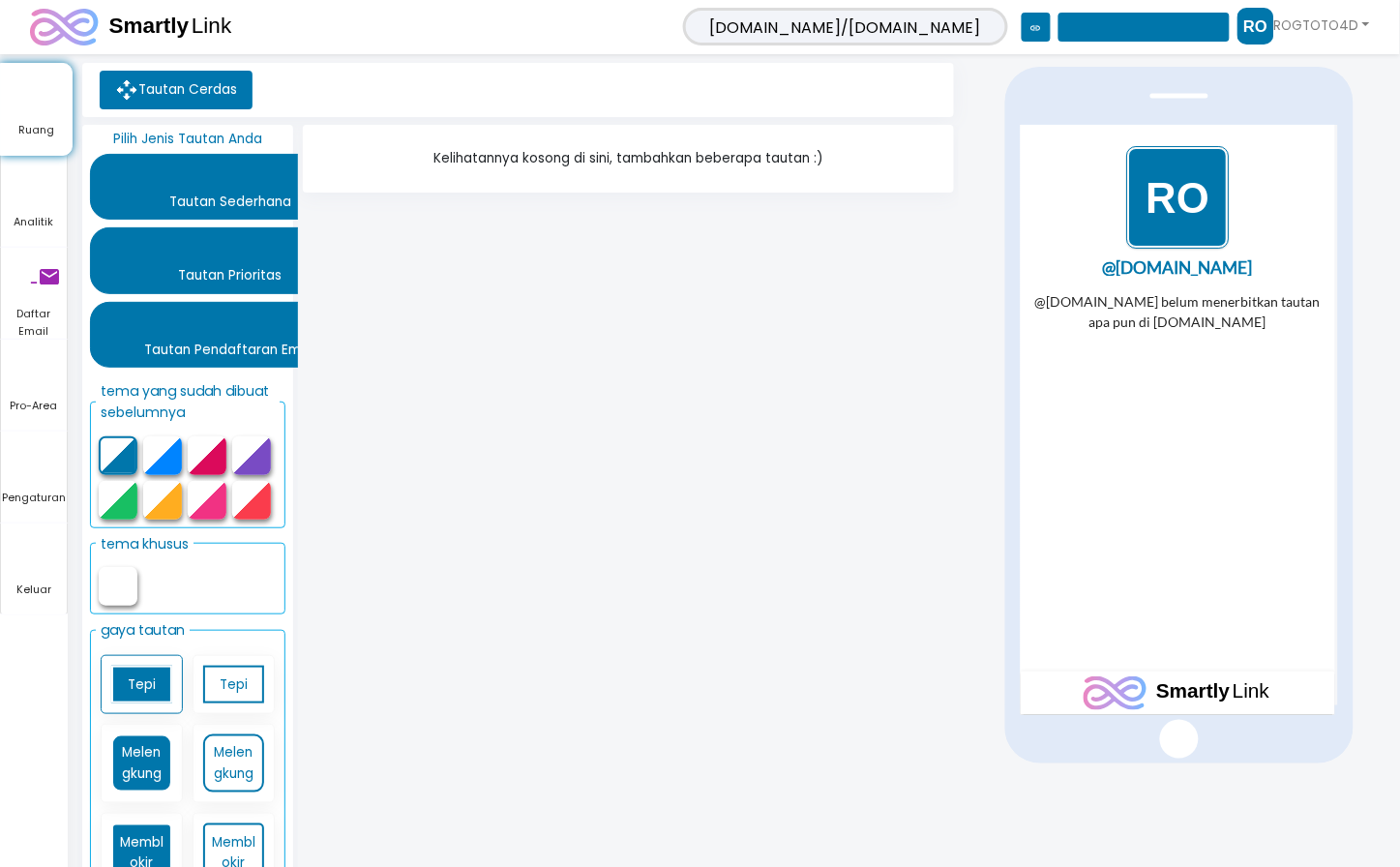
drag, startPoint x: 127, startPoint y: 588, endPoint x: 371, endPoint y: 508, distance: 256.8
click at [371, 508] on div "Pilih Jenis Tautan Anda menambahkan Tautan Sederhana menambahkan Tautan Priorit…" at bounding box center [518, 519] width 881 height 787
click at [122, 452] on font "pengaturan" at bounding box center [116, 461] width 232 height 24
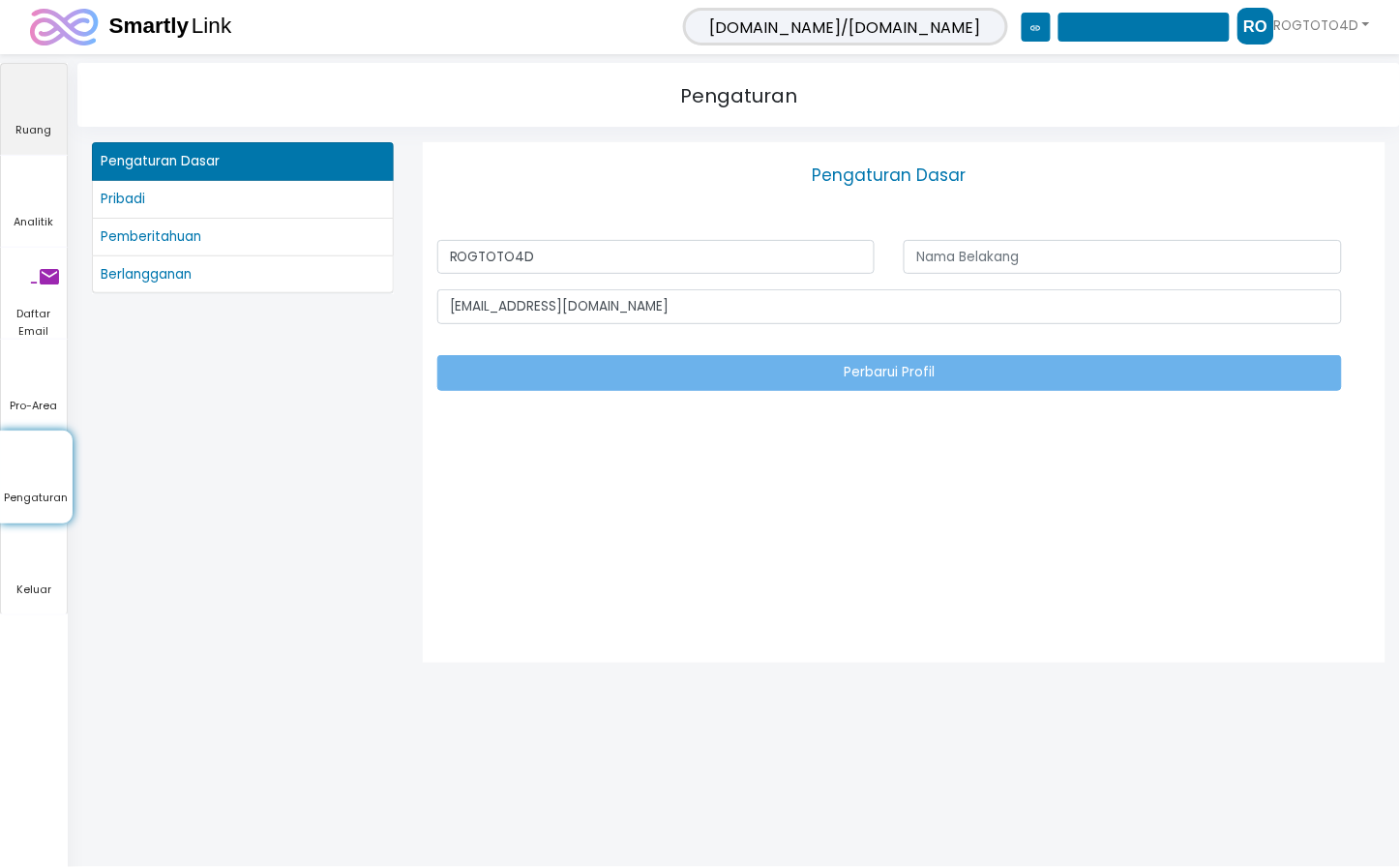
click at [35, 130] on font "Ruang" at bounding box center [35, 130] width 35 height 16
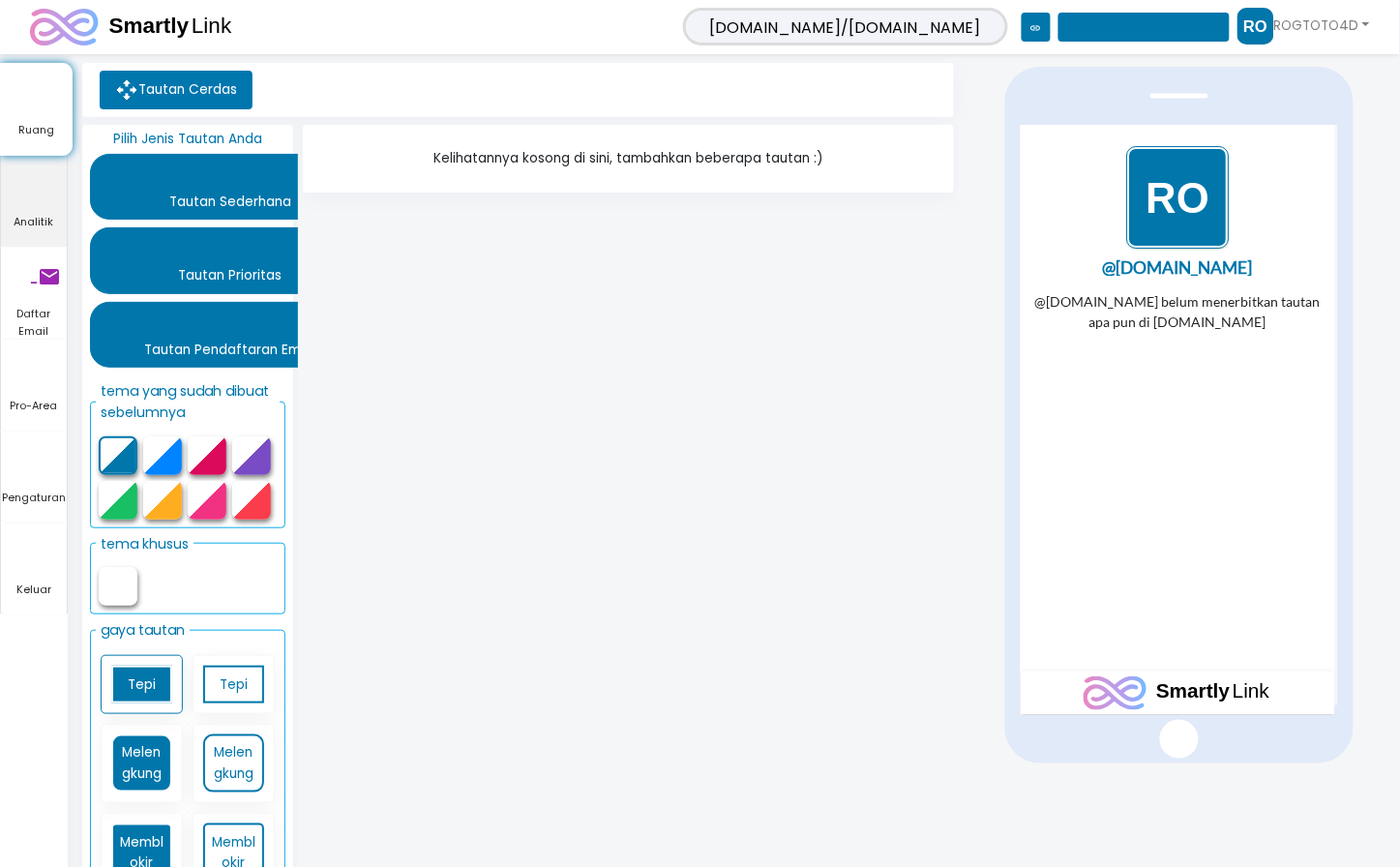
click at [33, 235] on link "garis waktu Analitik" at bounding box center [34, 201] width 66 height 91
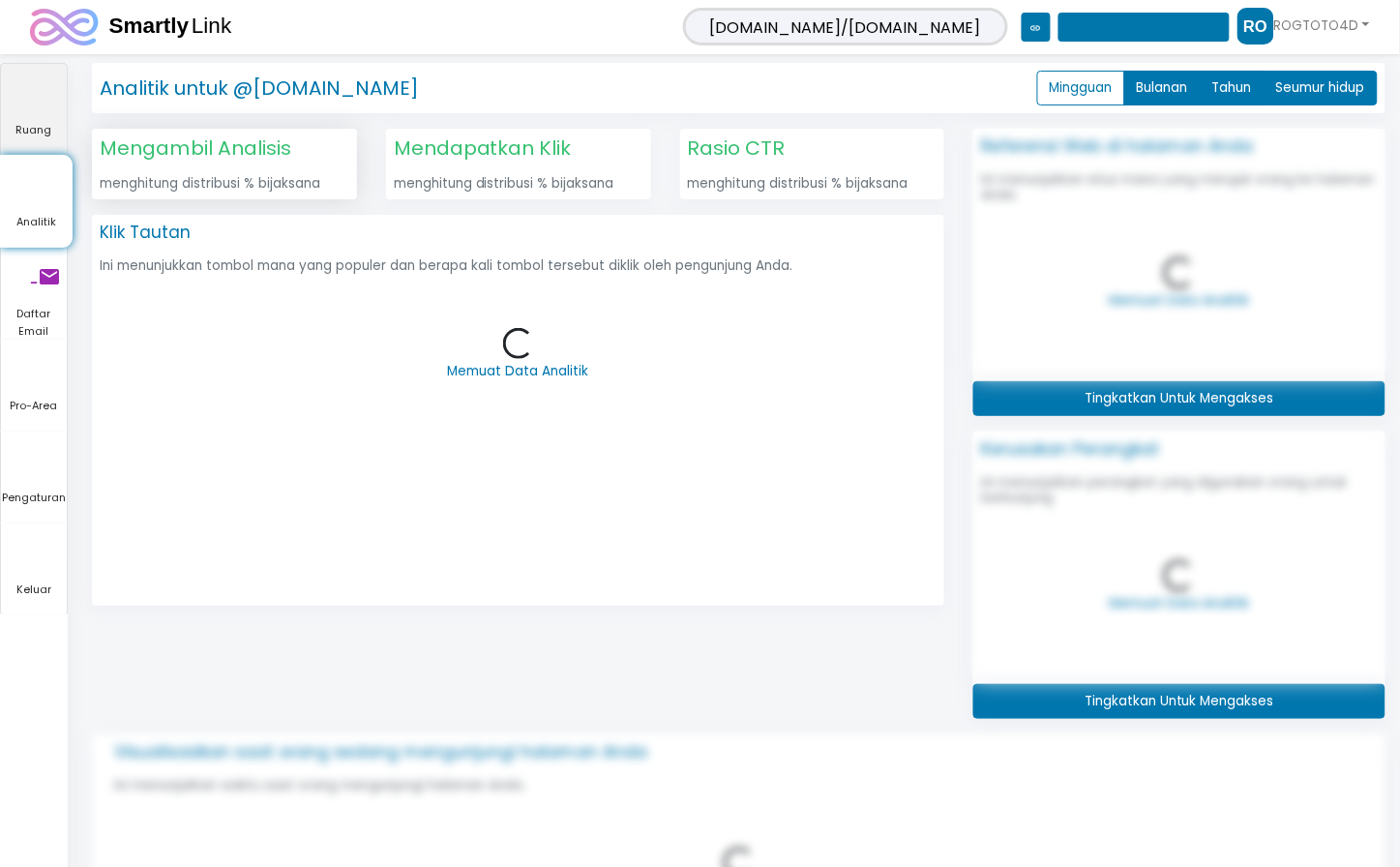
click at [45, 109] on icon "pemutaran udara" at bounding box center [167, 93] width 331 height 58
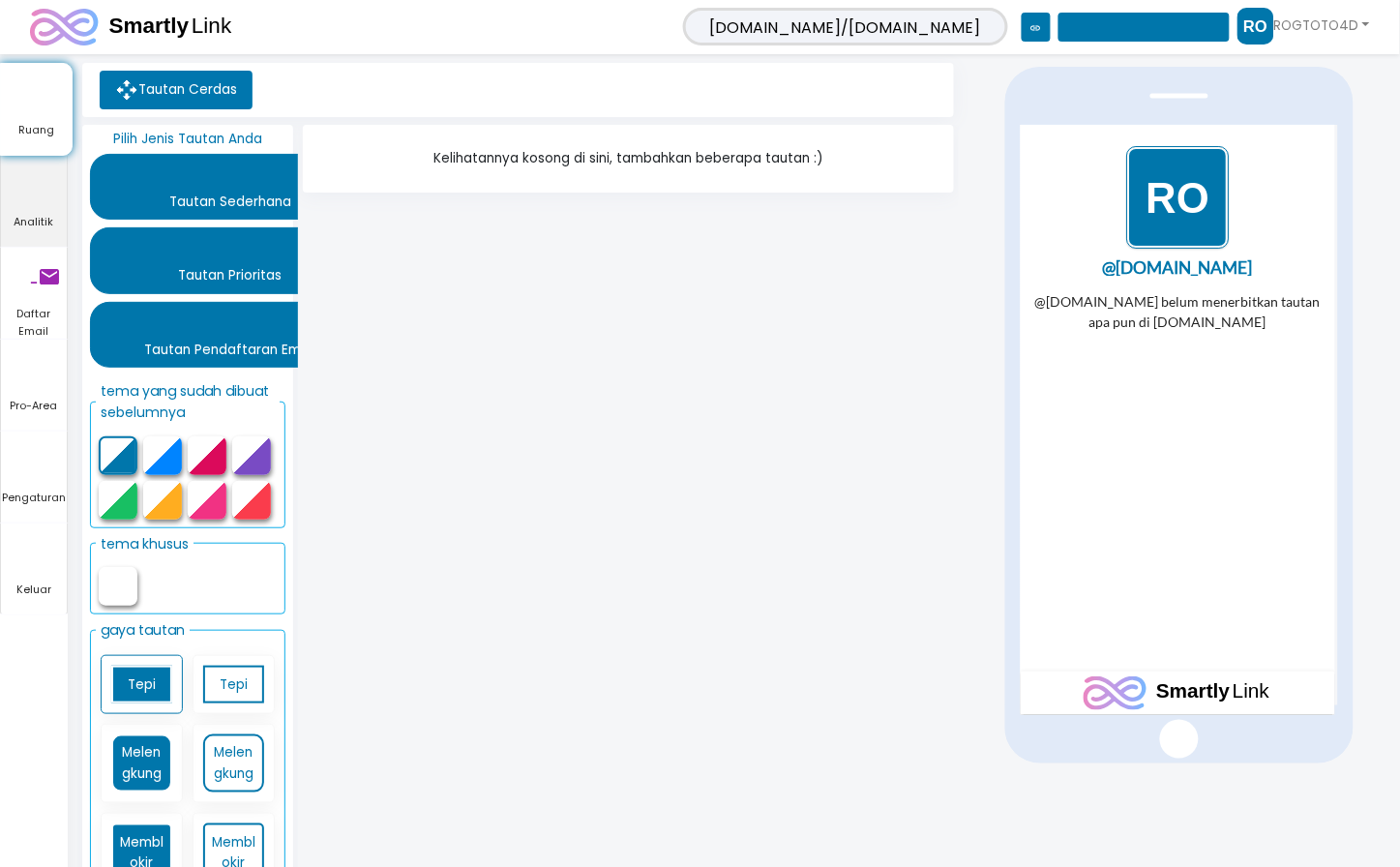
click at [215, 196] on font "garis waktu" at bounding box center [119, 185] width 238 height 24
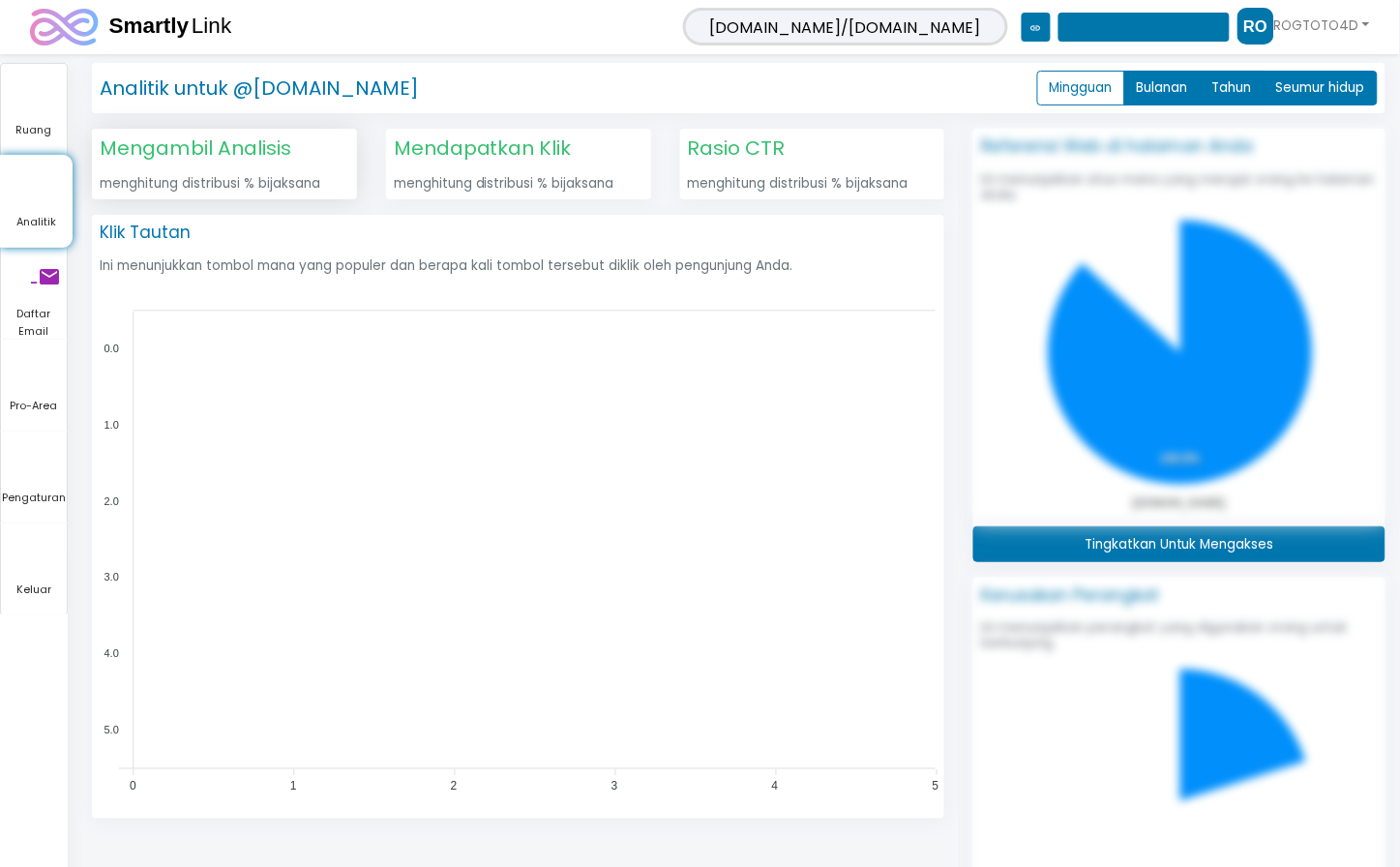
scroll to position [1, 1]
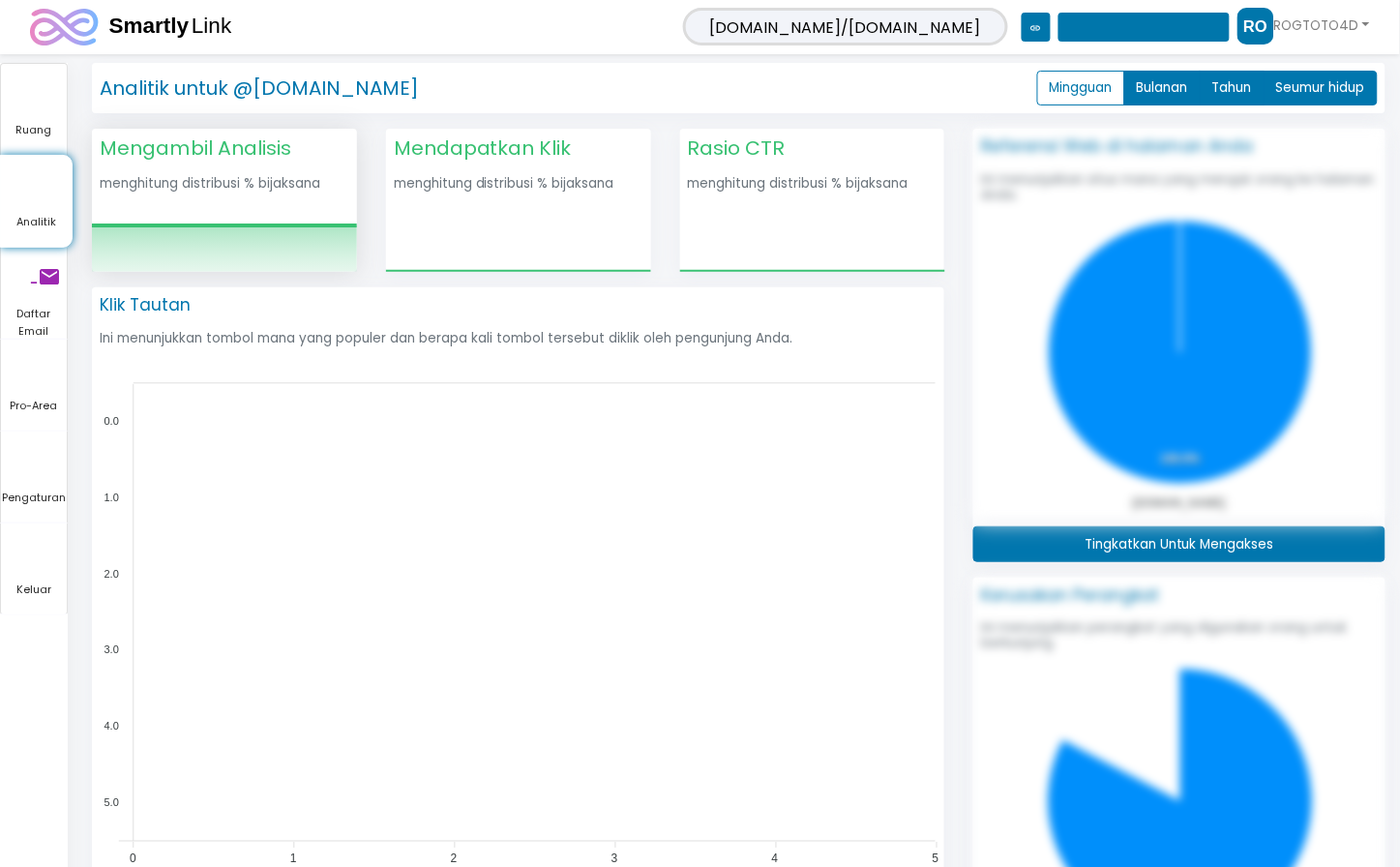
click at [359, 439] on icon "0.0 1.0 2.0 3.0 4.0 5.0 5 5 4 4 3 3 2 2 1 1 0 0" at bounding box center [518, 615] width 853 height 523
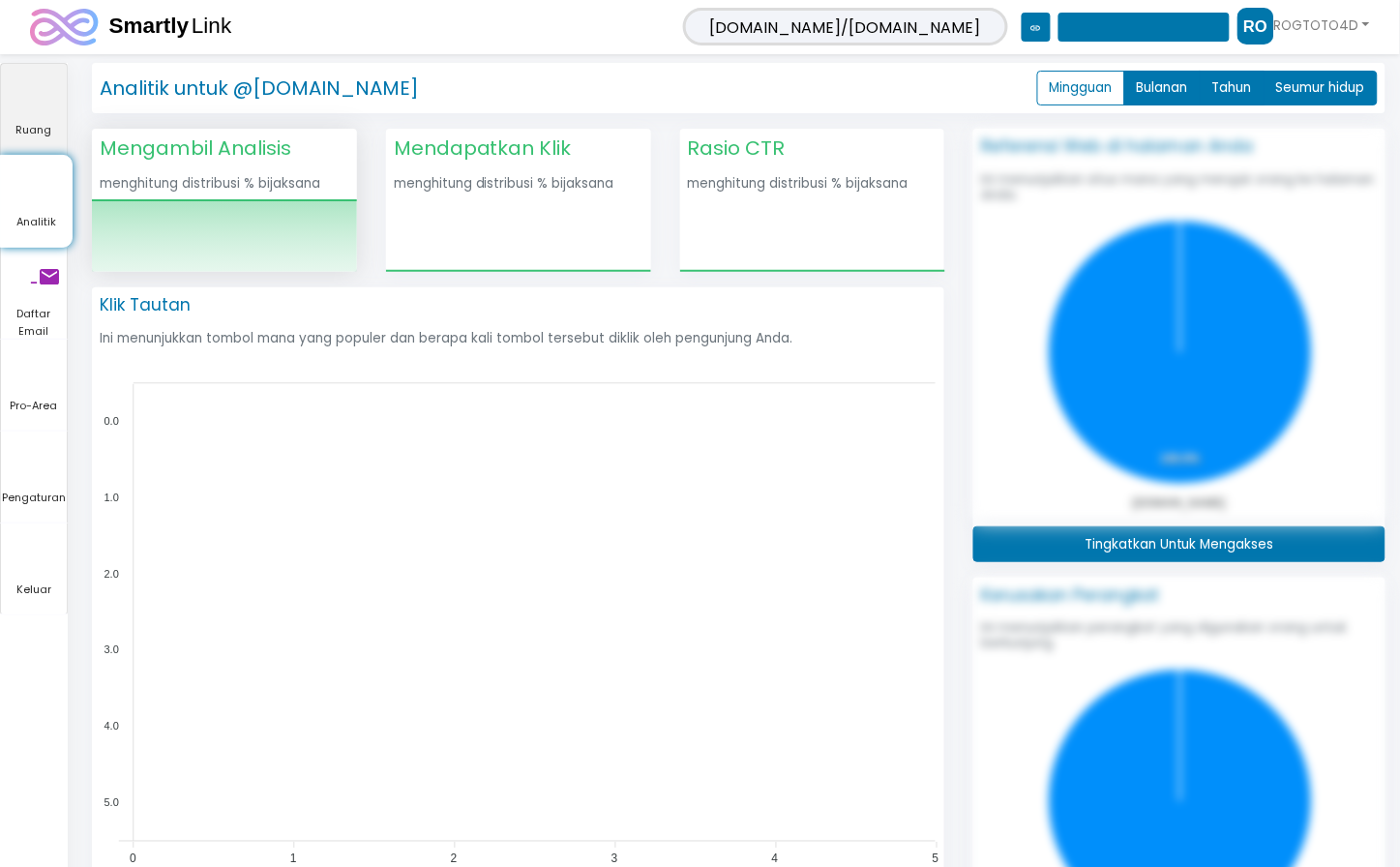
click at [29, 128] on font "Ruang" at bounding box center [35, 130] width 35 height 16
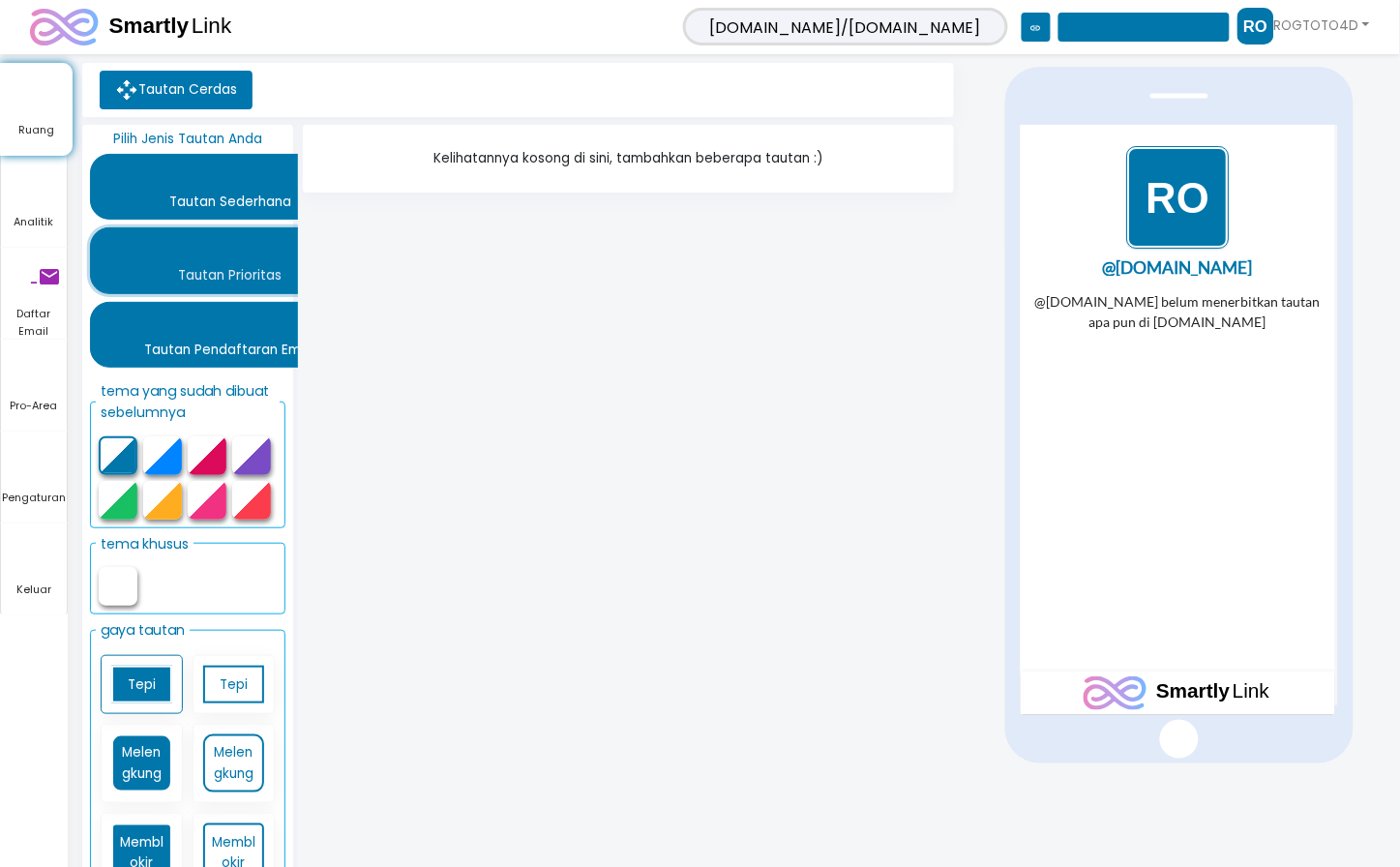
click at [230, 279] on font "Tautan Prioritas" at bounding box center [231, 276] width 104 height 19
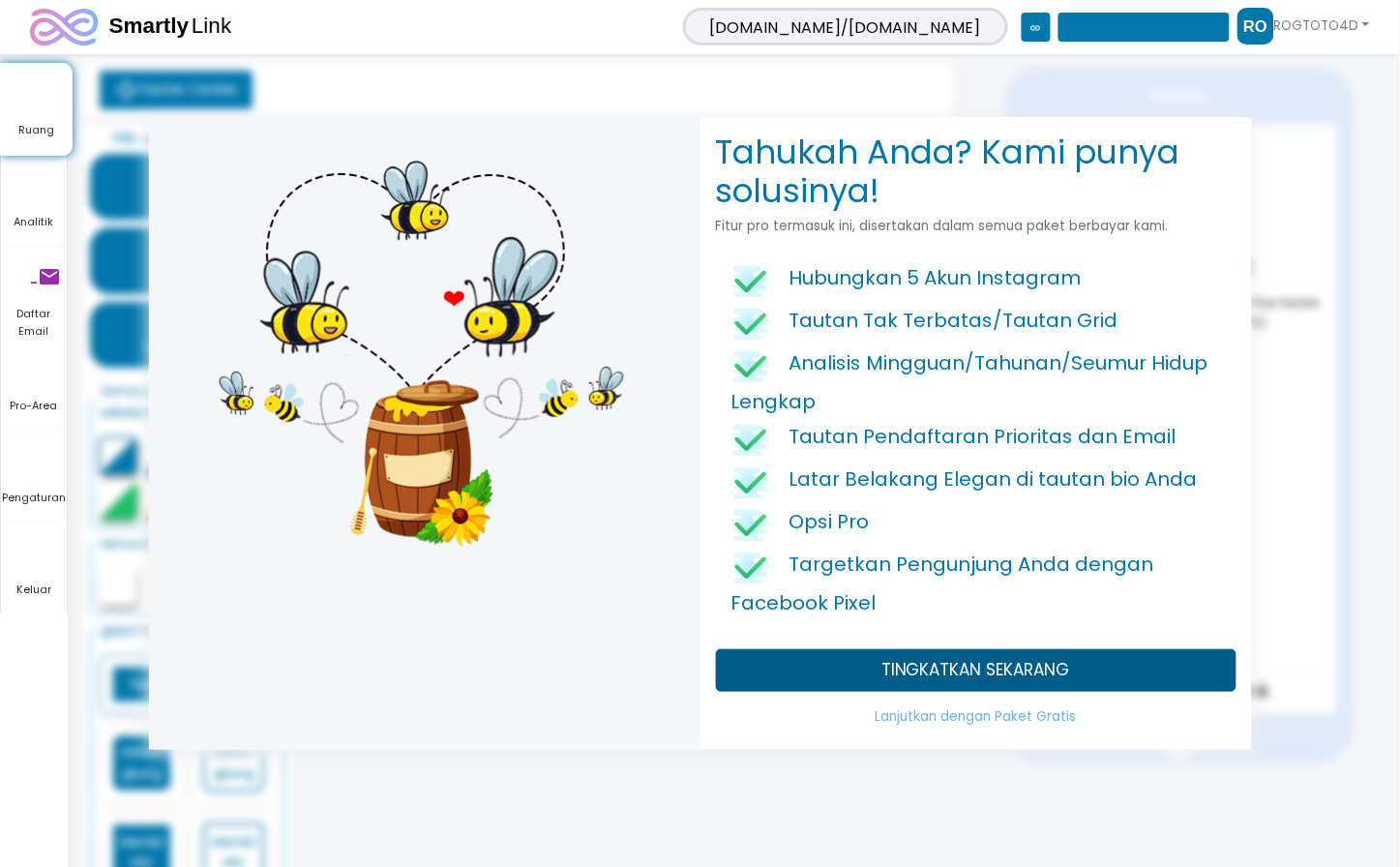
click at [962, 681] on font "TINGKATKAN SEKARANG" at bounding box center [975, 670] width 188 height 24
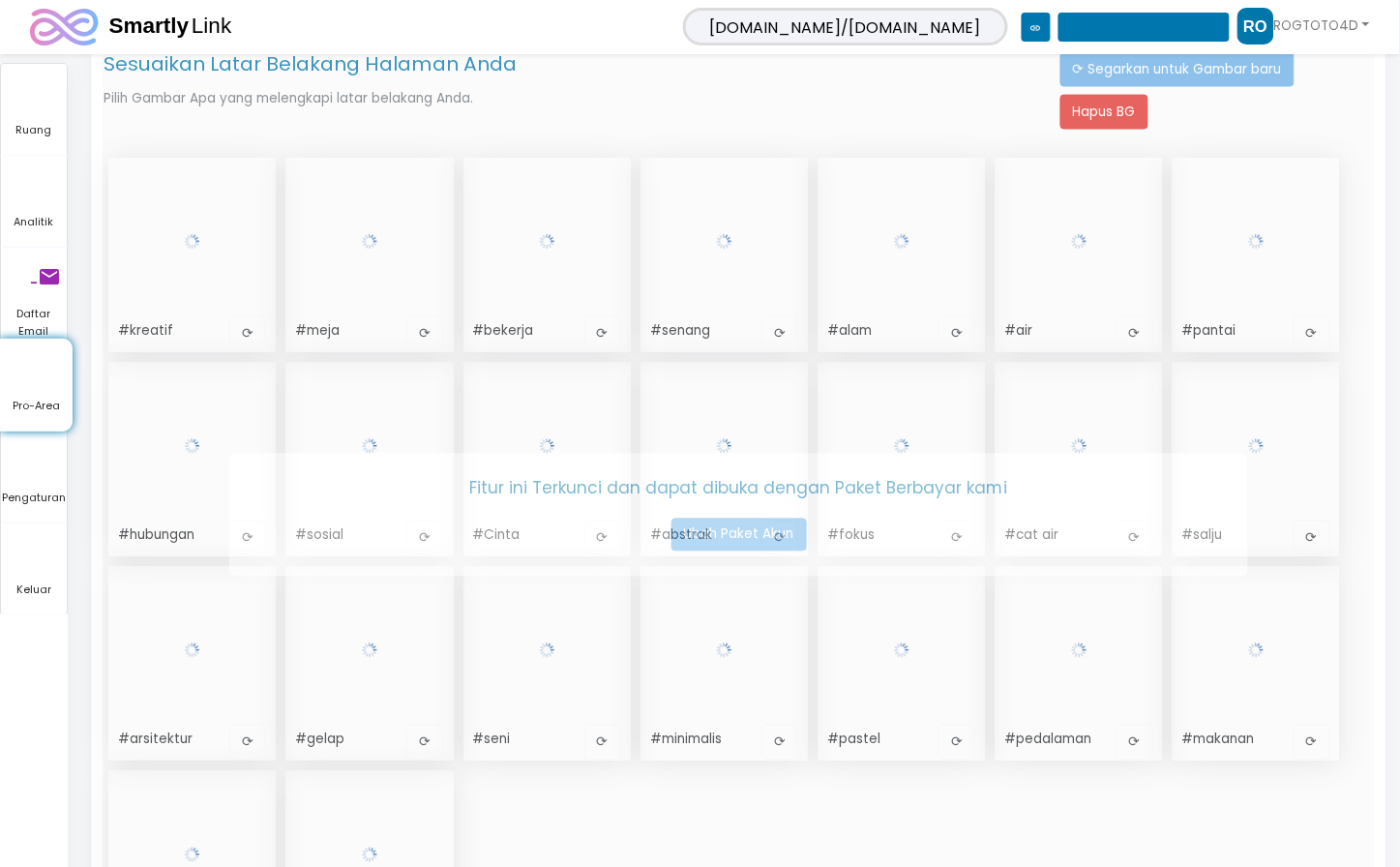
scroll to position [664, 0]
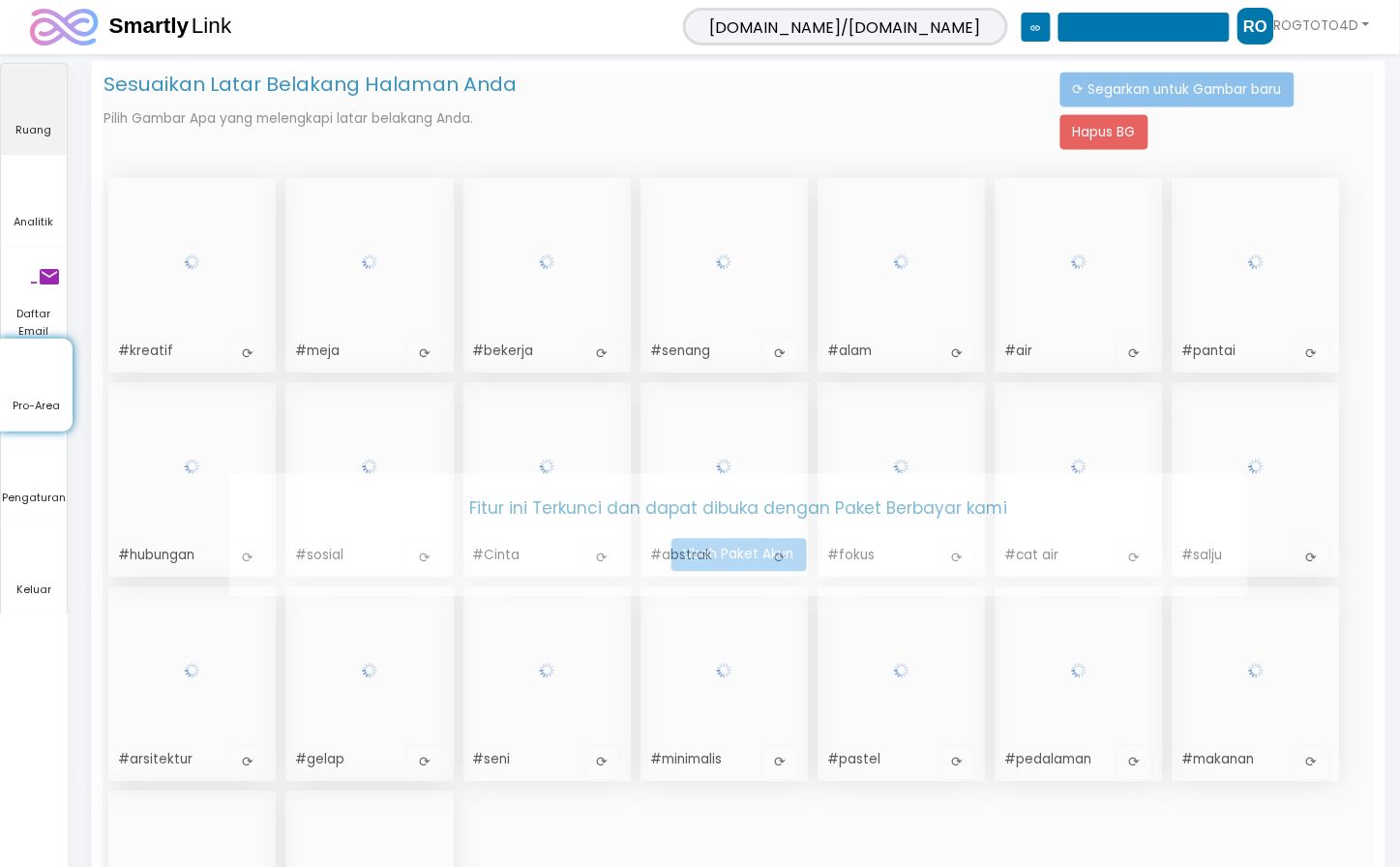
click at [46, 130] on font "Ruang" at bounding box center [35, 130] width 35 height 16
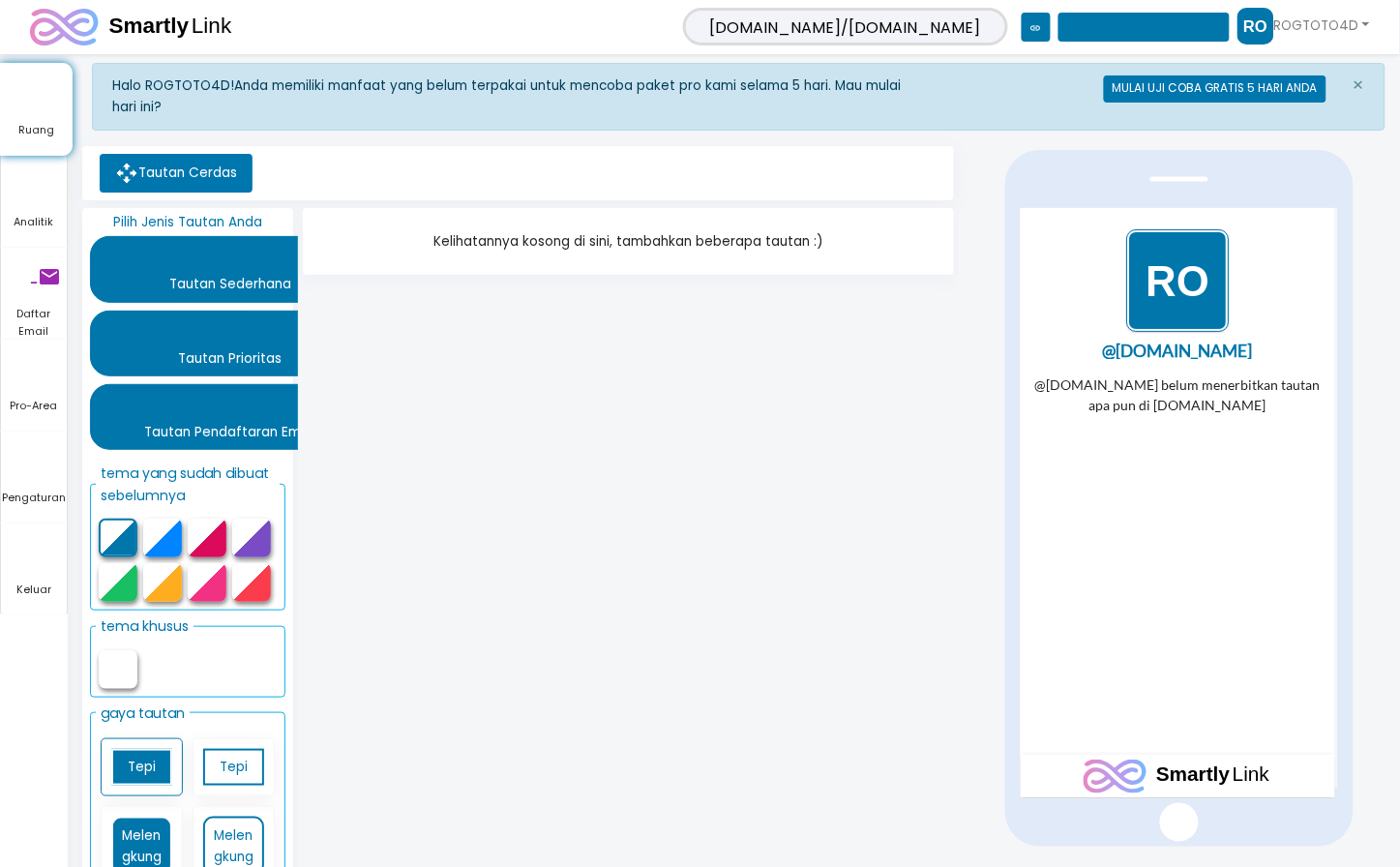
click at [1128, 36] on icon "salinan konten" at bounding box center [1144, 27] width 172 height 29
drag, startPoint x: 1128, startPoint y: 36, endPoint x: 1104, endPoint y: 46, distance: 26.0
click at [1104, 46] on span "[DOMAIN_NAME]/[DOMAIN_NAME] link salinan konten" at bounding box center [956, 27] width 562 height 38
click at [1242, 353] on font "@[DOMAIN_NAME]" at bounding box center [1176, 349] width 150 height 21
click at [1202, 456] on div "@[DOMAIN_NAME] belum menerbitkan tautan apa pun di [DOMAIN_NAME]" at bounding box center [1177, 491] width 304 height 236
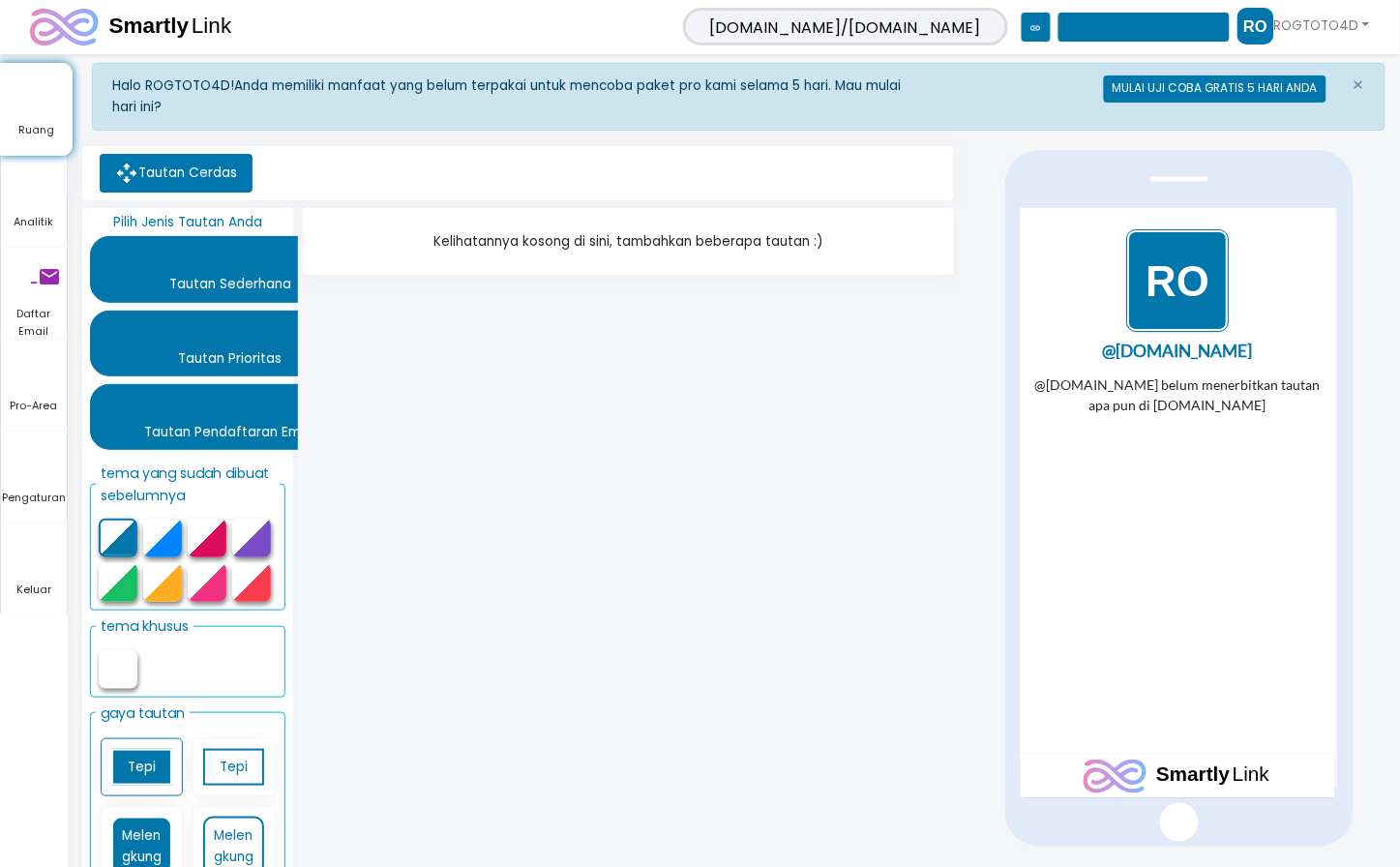
click at [1179, 444] on div "@[DOMAIN_NAME] belum menerbitkan tautan apa pun di [DOMAIN_NAME]" at bounding box center [1177, 491] width 304 height 236
click at [194, 221] on font "Pilih Jenis Tautan Anda" at bounding box center [187, 222] width 149 height 19
click at [119, 663] on font "menambahkan" at bounding box center [234, 670] width 255 height 24
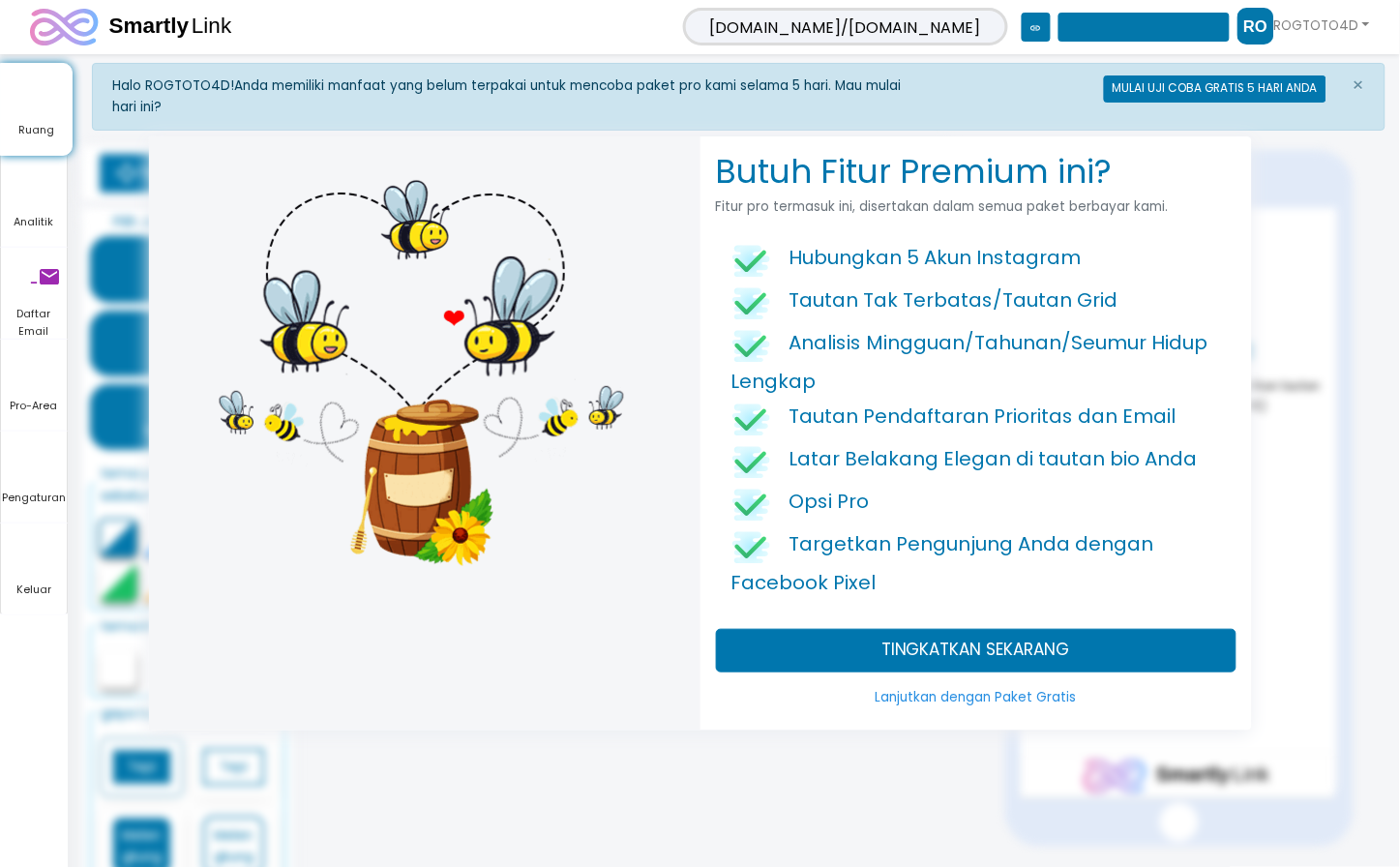
click at [987, 704] on font "Lanjutkan dengan Paket Gratis" at bounding box center [976, 697] width 201 height 19
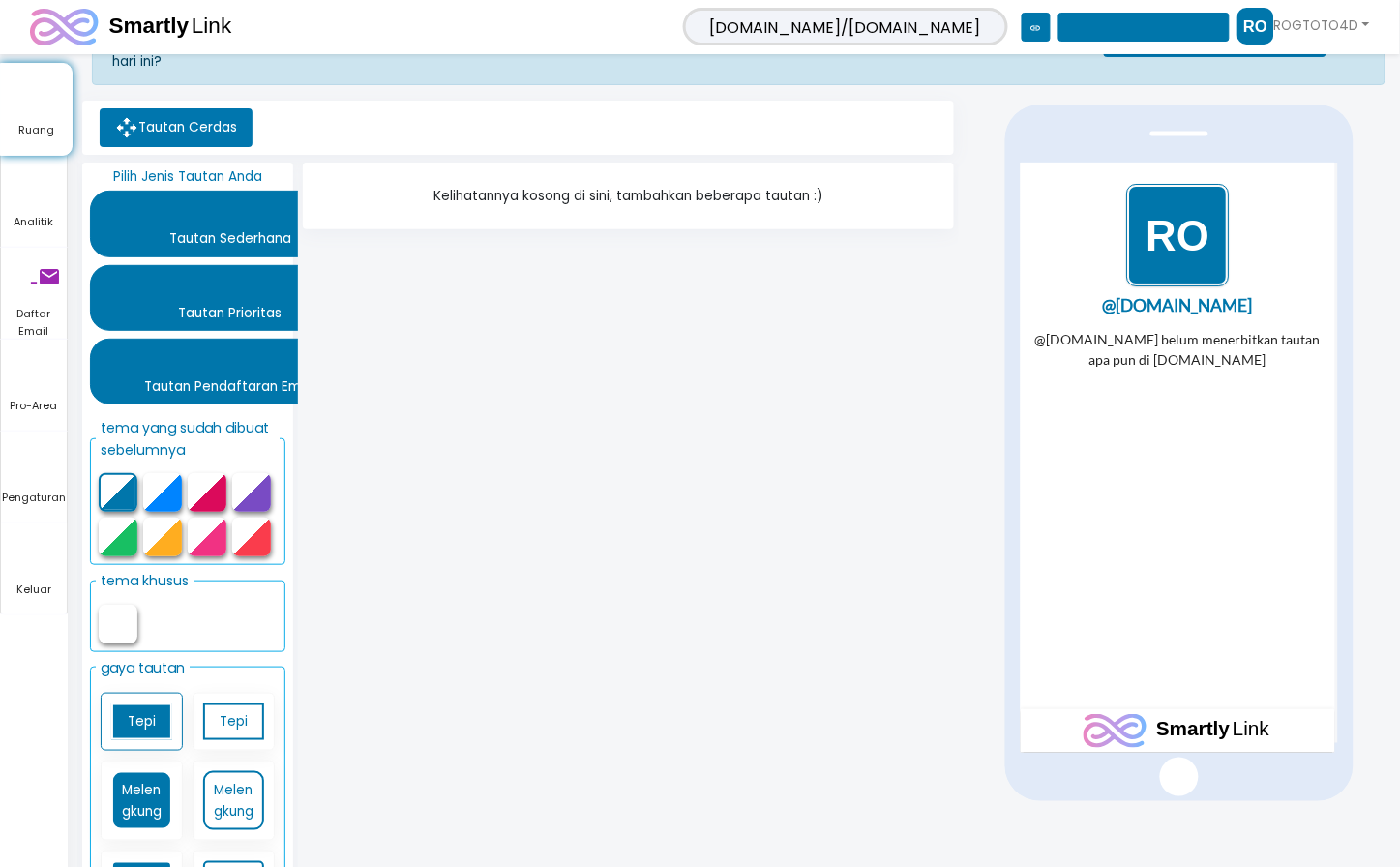
scroll to position [126, 0]
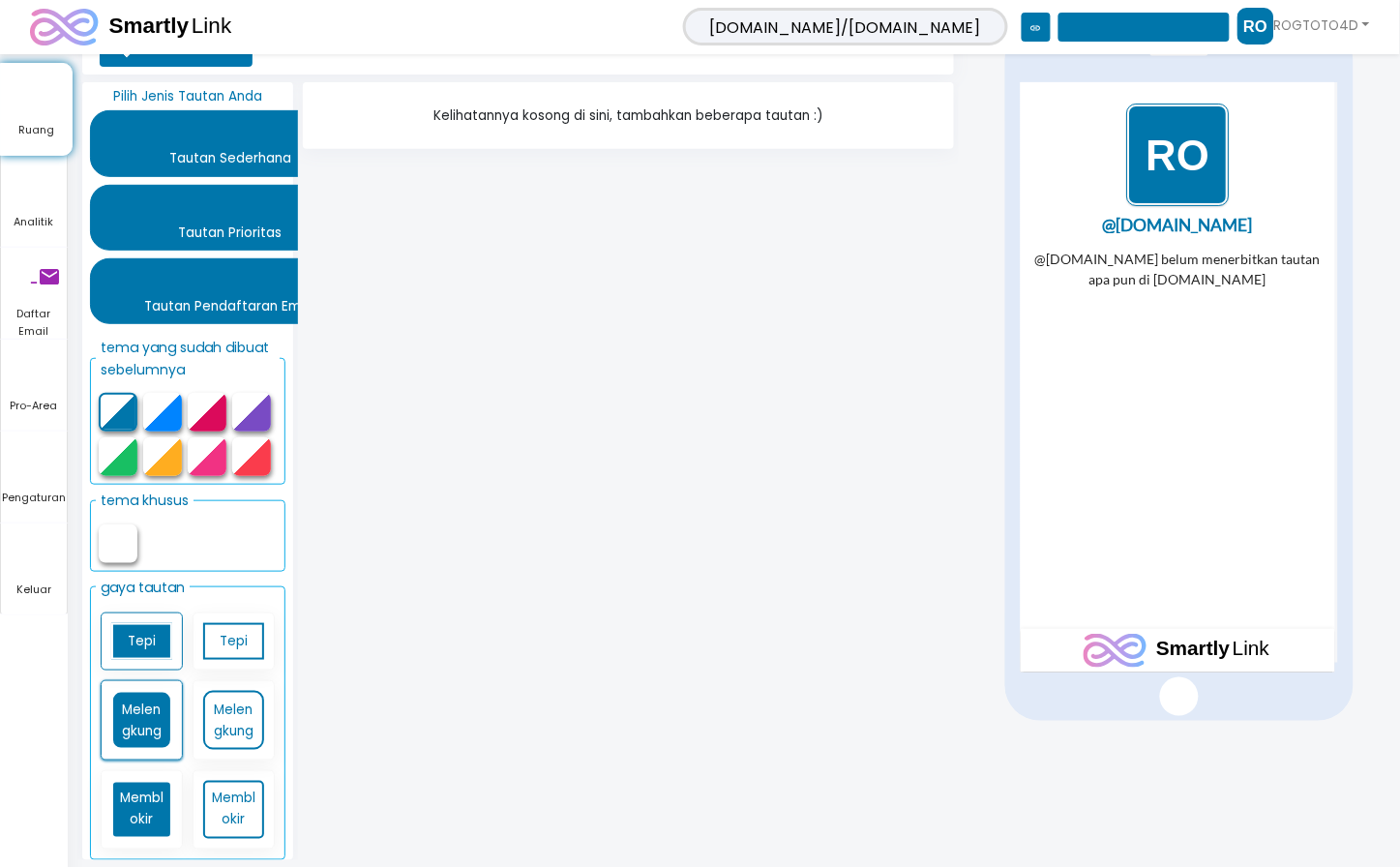
click at [157, 688] on div "Melengkung" at bounding box center [141, 720] width 82 height 79
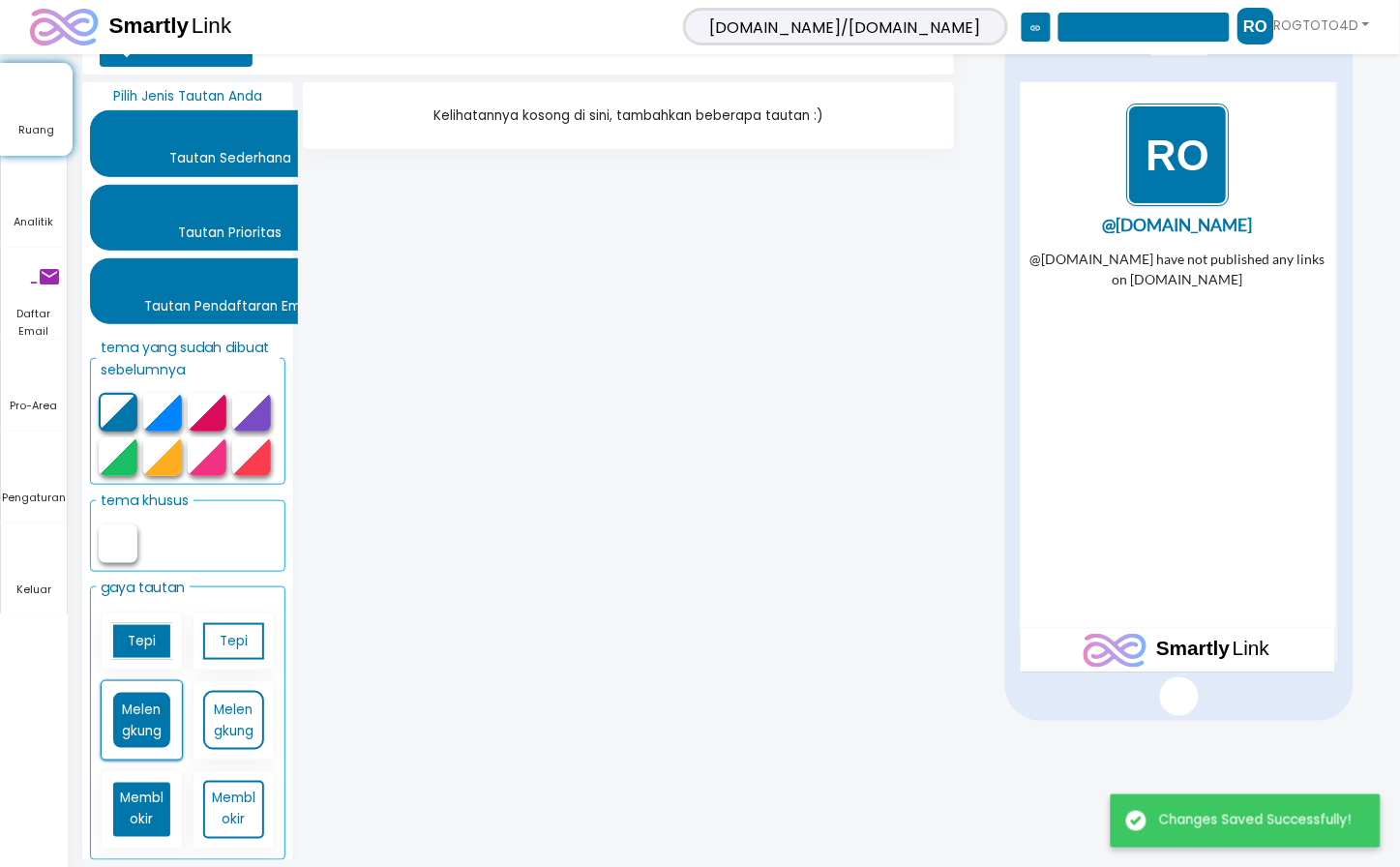
scroll to position [0, 0]
click at [245, 645] on font "Tepi" at bounding box center [234, 641] width 28 height 19
click at [243, 713] on font "Melengkung" at bounding box center [234, 720] width 39 height 39
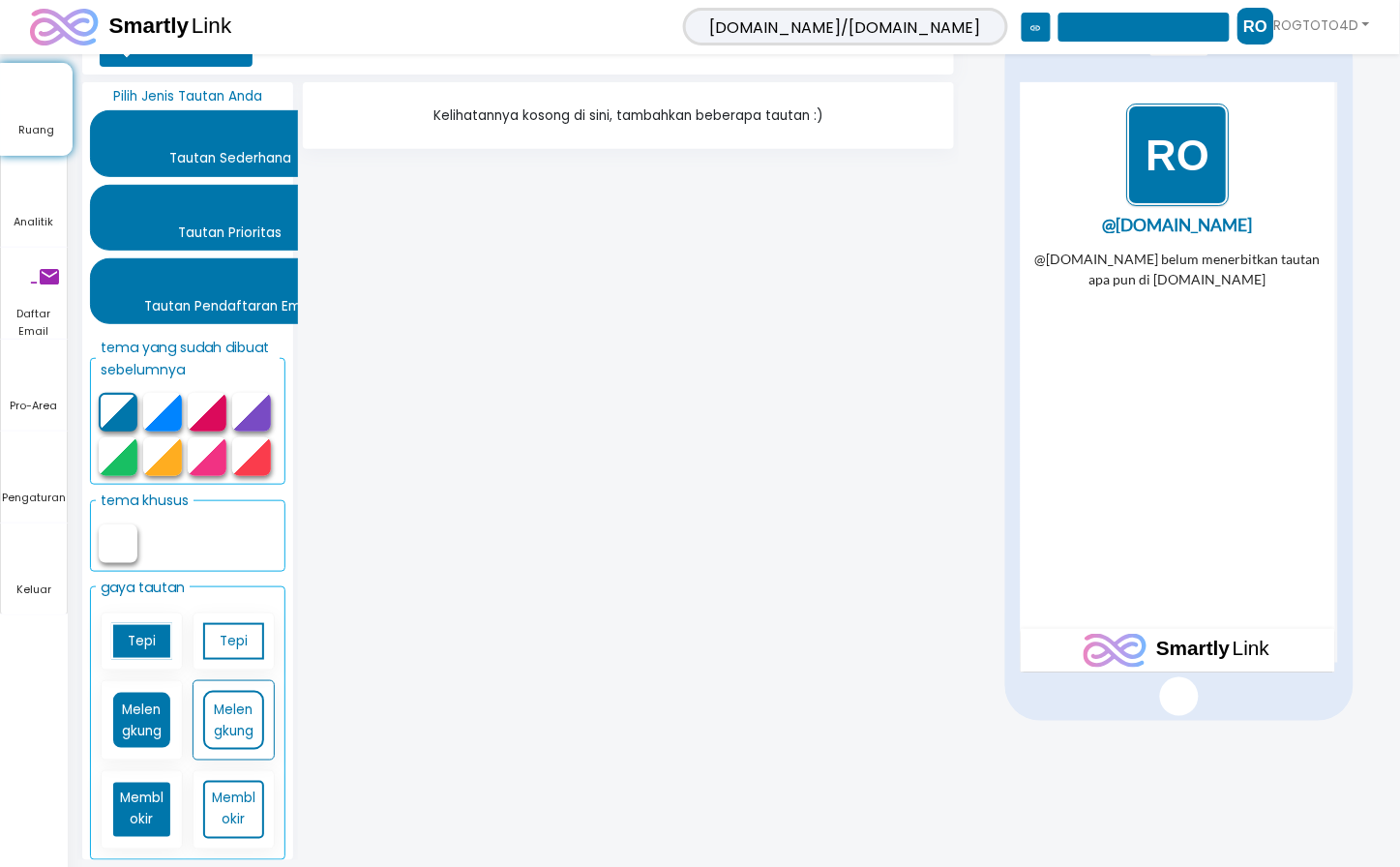
click at [221, 422] on div at bounding box center [206, 411] width 38 height 38
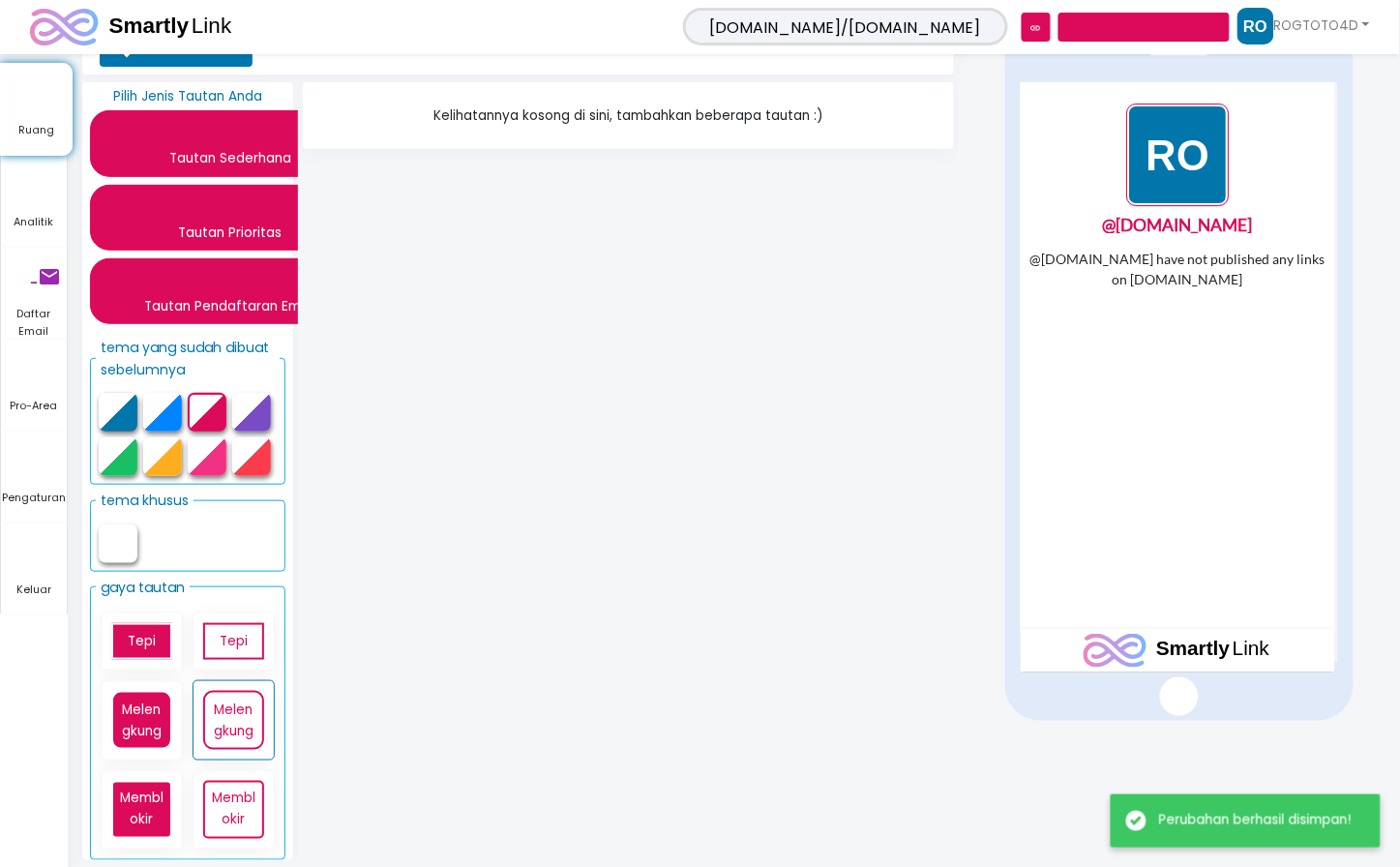
click at [281, 417] on fieldset "tema yang sudah dibuat sebelumnya" at bounding box center [187, 408] width 195 height 153
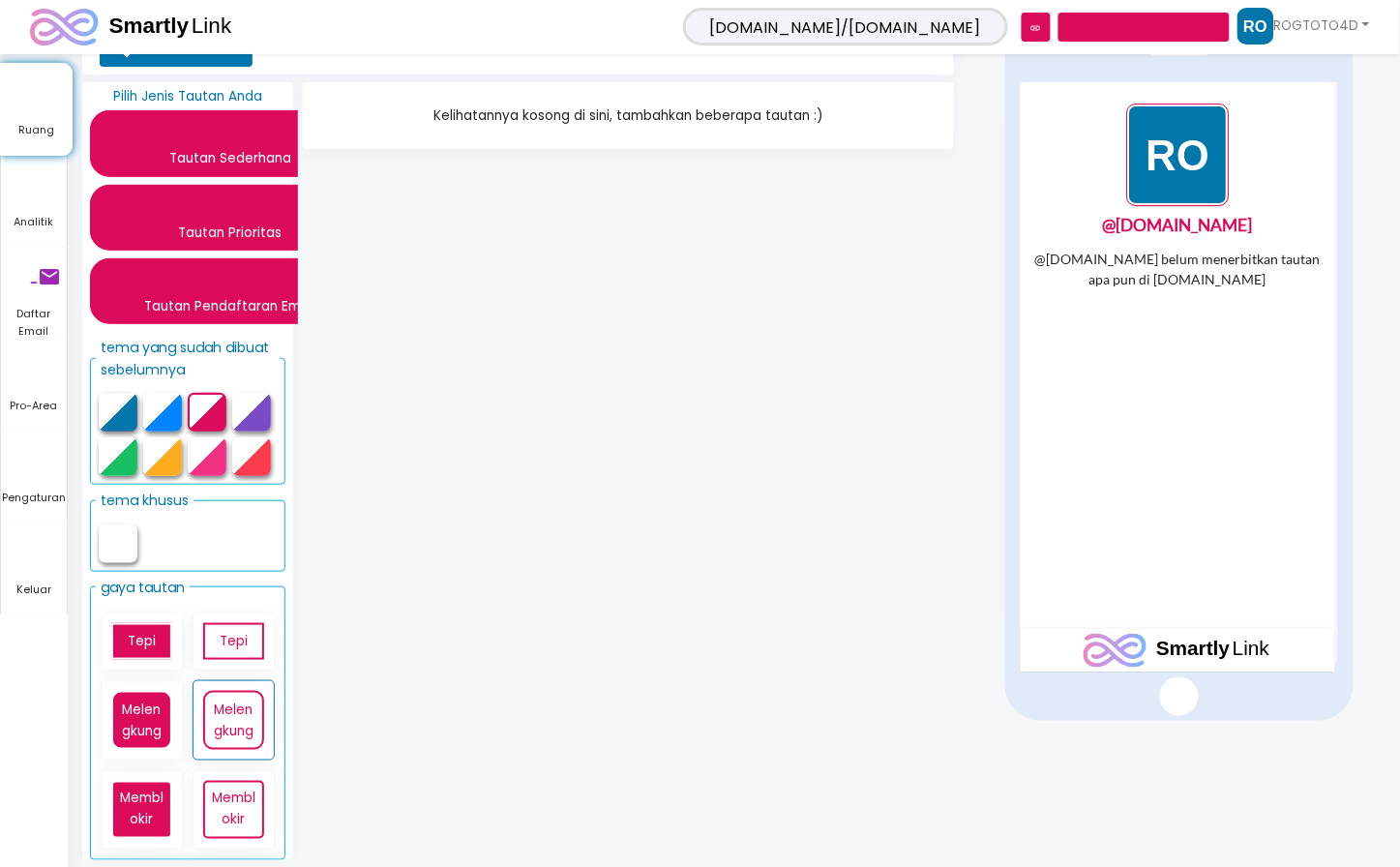
click at [243, 460] on div at bounding box center [250, 456] width 38 height 38
